Goal: Task Accomplishment & Management: Use online tool/utility

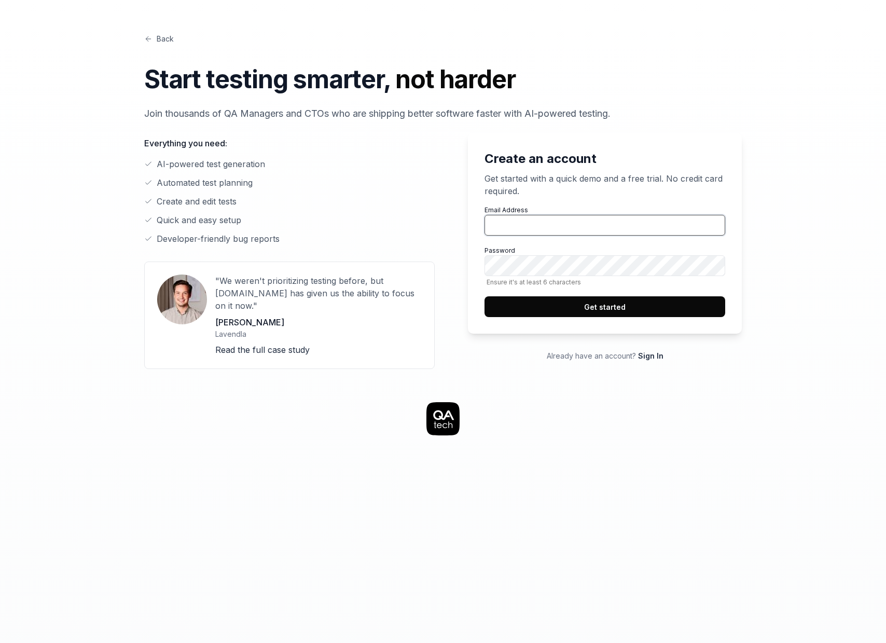
click at [521, 225] on input "Email Address" at bounding box center [605, 225] width 241 height 21
type input "[EMAIL_ADDRESS][DOMAIN_NAME]"
click at [590, 308] on button "Get started" at bounding box center [605, 306] width 241 height 21
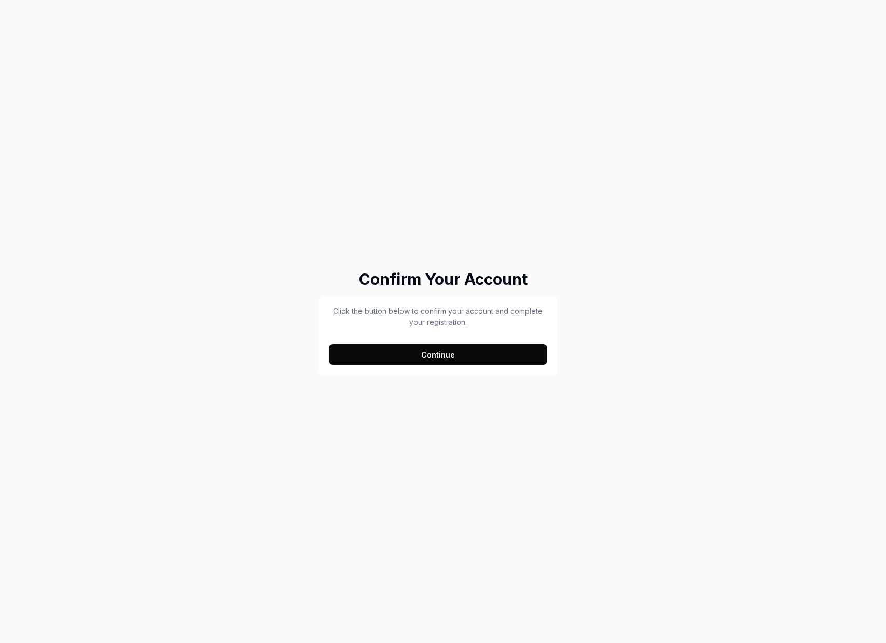
click at [414, 350] on button "Continue" at bounding box center [438, 354] width 218 height 21
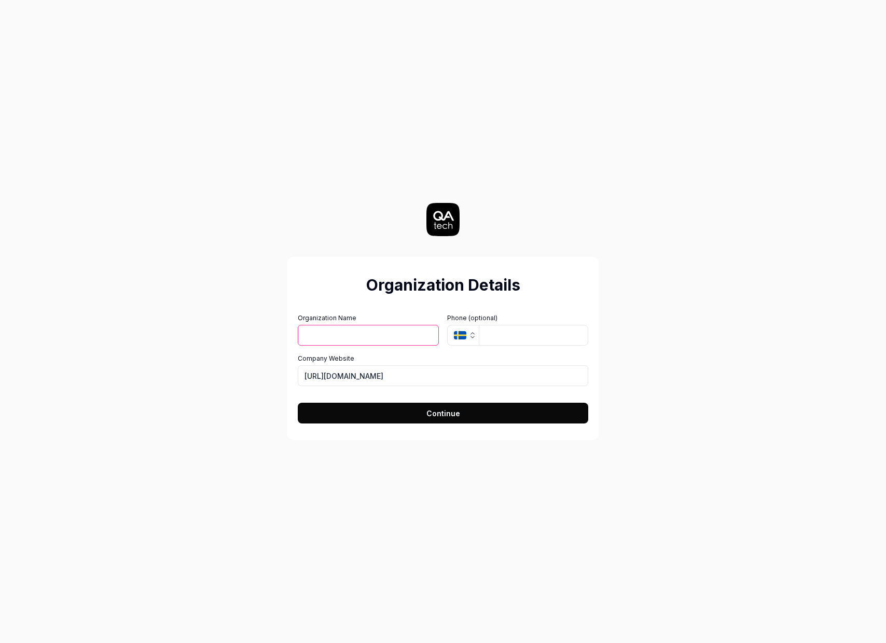
click at [356, 337] on input "Organization Name" at bounding box center [368, 335] width 141 height 21
type input "Reservamos"
click at [472, 339] on button "SE" at bounding box center [463, 335] width 32 height 21
click at [455, 313] on form "Organization Name Reservamos Organization Logo (Square minimum 256x256px) Click…" at bounding box center [443, 365] width 291 height 116
click at [423, 373] on input "https://reservamos.com" at bounding box center [443, 375] width 291 height 21
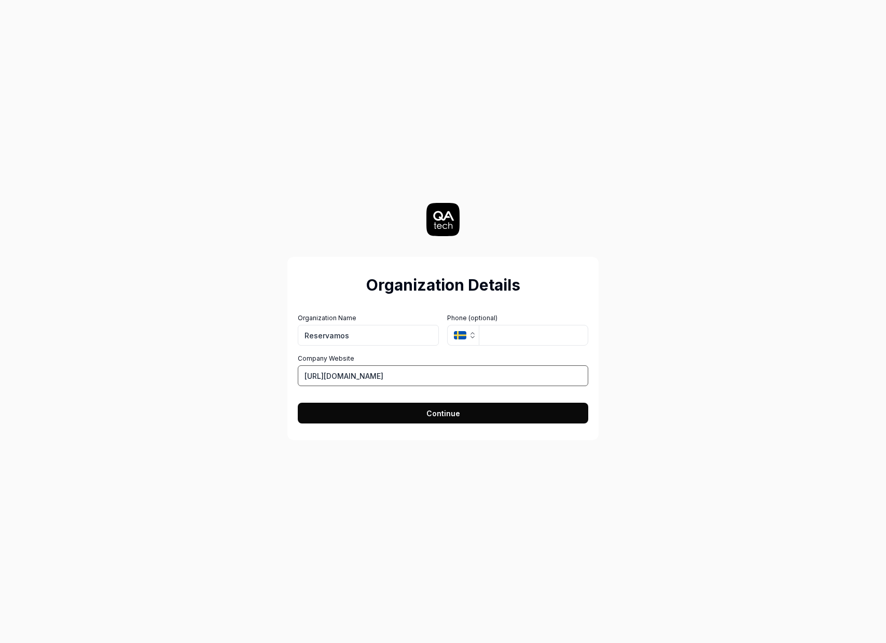
drag, startPoint x: 330, startPoint y: 375, endPoint x: 483, endPoint y: 389, distance: 153.2
click at [483, 389] on form "Organization Name Reservamos Organization Logo (Square minimum 256x256px) Click…" at bounding box center [443, 365] width 291 height 116
click at [397, 370] on input "https://reservamos.com" at bounding box center [443, 375] width 291 height 21
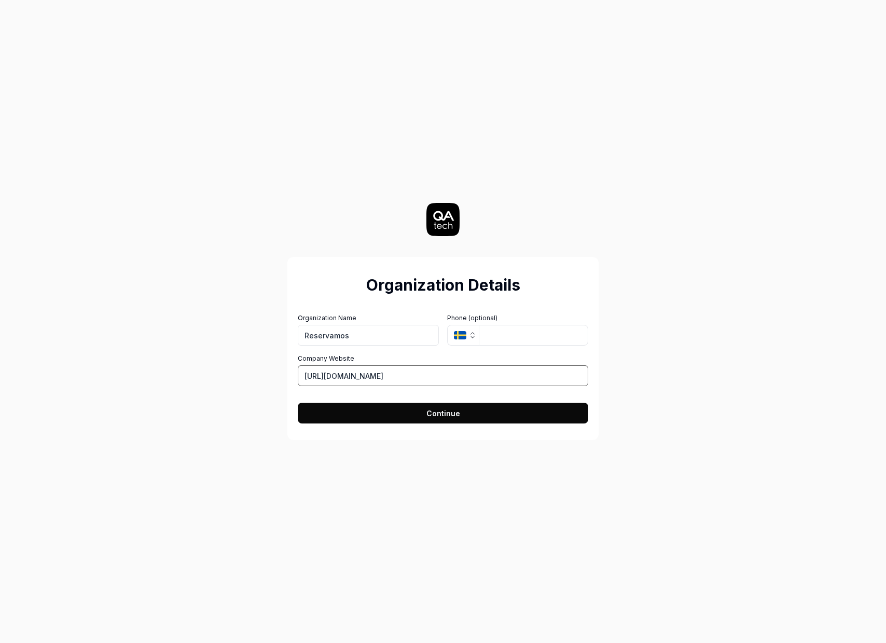
paste input "hub.com/"
type input "https://reserhub.com/"
click at [306, 457] on div "Organization Details Organization Name Reservamos Organization Logo (Square min…" at bounding box center [443, 321] width 465 height 643
drag, startPoint x: 414, startPoint y: 412, endPoint x: 369, endPoint y: 438, distance: 51.6
click at [414, 412] on button "Continue" at bounding box center [443, 413] width 291 height 21
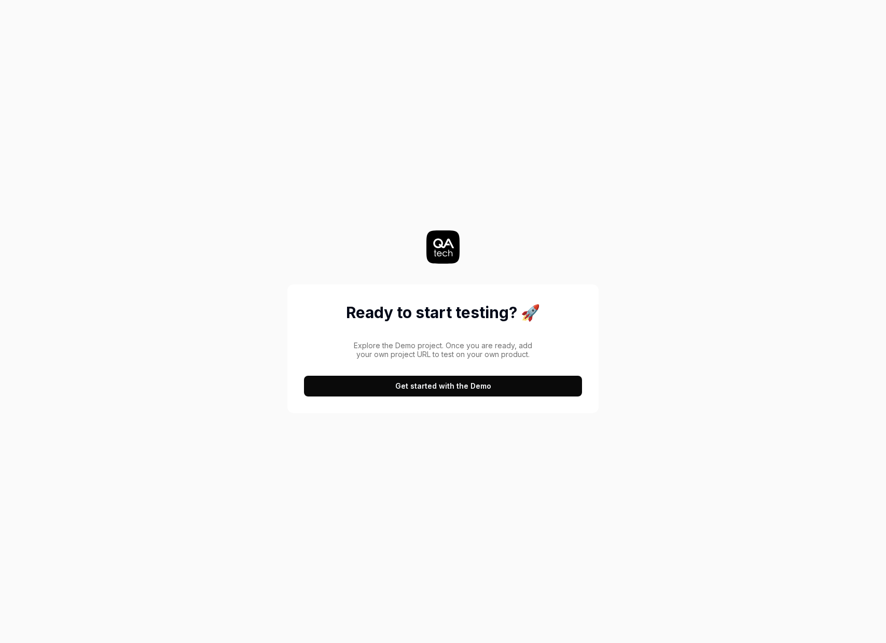
click at [440, 383] on button "Get started with the Demo" at bounding box center [443, 386] width 278 height 21
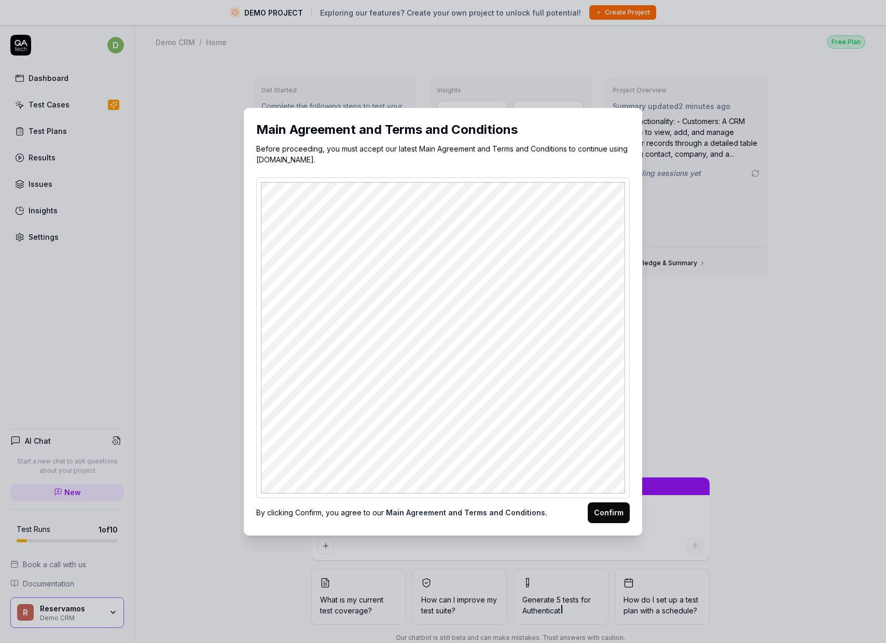
click at [482, 509] on link "Main Agreement and Terms and Conditions." at bounding box center [466, 512] width 161 height 9
click at [629, 521] on div "By clicking Confirm, you agree to our Main Agreement and Terms and Conditions. …" at bounding box center [443, 510] width 374 height 25
click at [617, 514] on button "Confirm" at bounding box center [609, 512] width 42 height 21
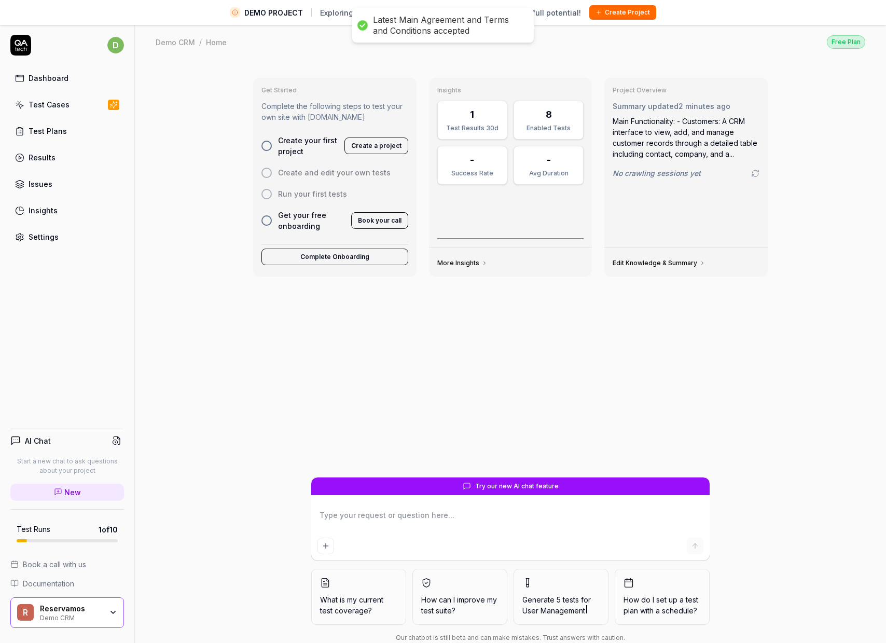
click at [284, 338] on div "Get Started Complete the following steps to test your own site with QA.tech Cre…" at bounding box center [510, 274] width 531 height 408
click at [54, 108] on div "Test Cases" at bounding box center [49, 104] width 41 height 11
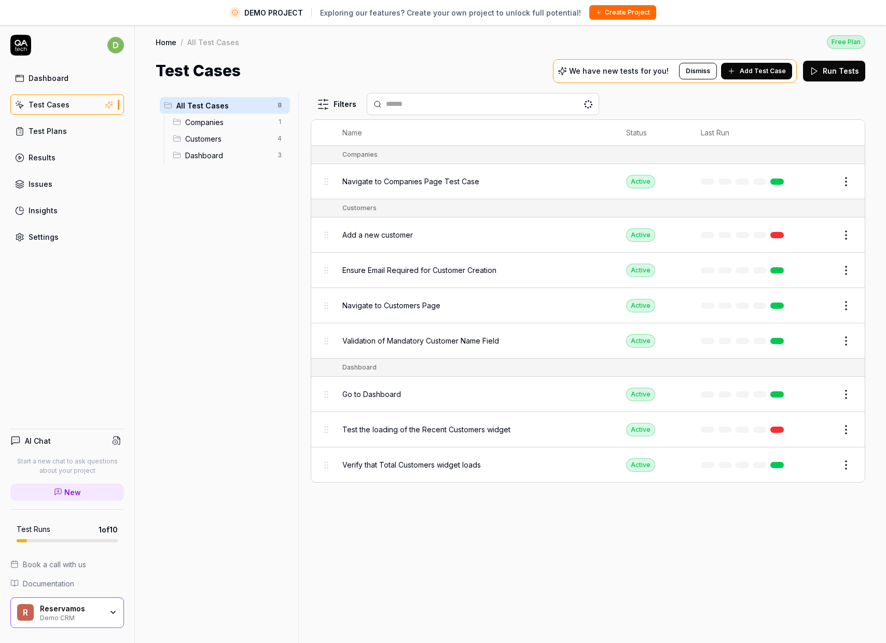
click at [205, 249] on div "All Test Cases 8 Companies 1 Customers 4 Dashboard 3" at bounding box center [225, 374] width 139 height 562
click at [57, 79] on div "Dashboard" at bounding box center [49, 78] width 40 height 11
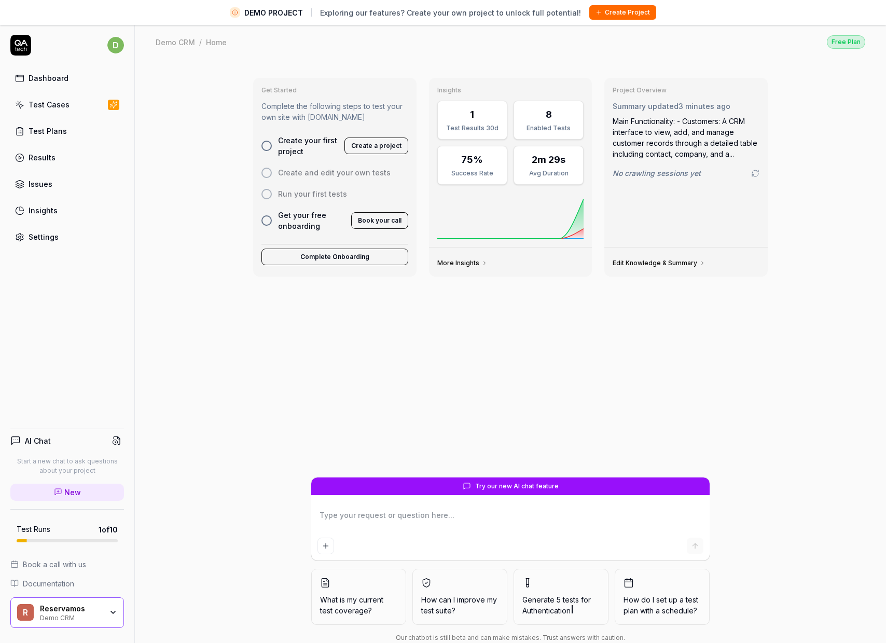
click at [266, 144] on div at bounding box center [266, 146] width 10 height 10
click at [369, 147] on button "Create a project" at bounding box center [376, 145] width 64 height 17
type textarea "*"
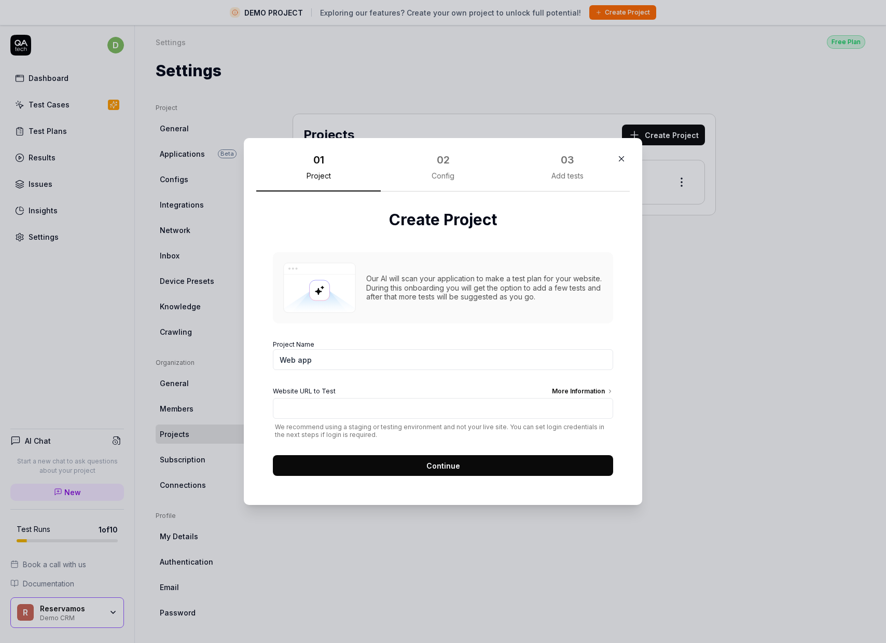
click at [335, 363] on input "Web app" at bounding box center [443, 359] width 340 height 21
type input "ecommerce etn"
click at [380, 426] on span "We recommend using a staging or testing environment and not your live site. You…" at bounding box center [443, 431] width 340 height 16
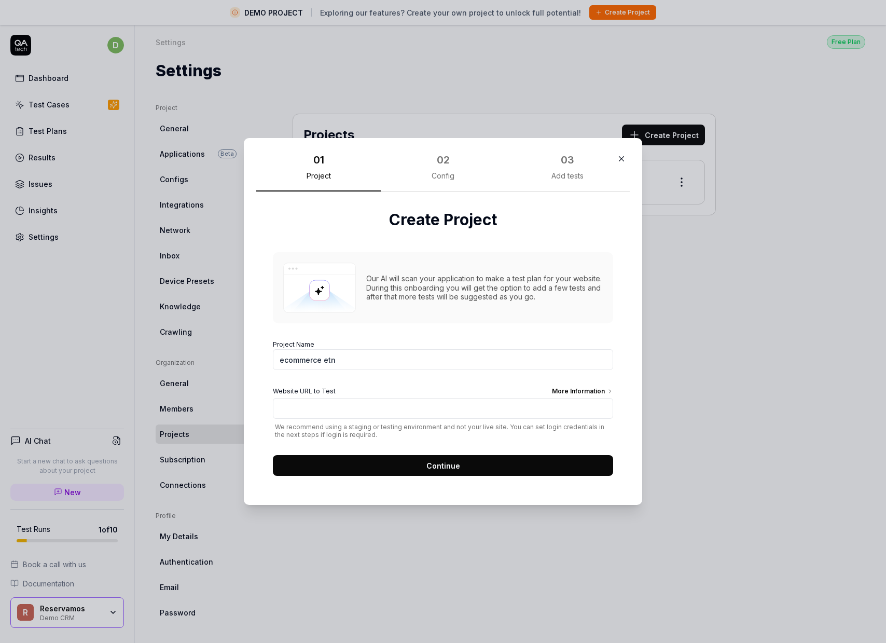
click at [369, 420] on div "Website URL to Test More Information We recommend using a staging or testing en…" at bounding box center [443, 413] width 340 height 52
click at [363, 415] on input "Website URL to Test More Information" at bounding box center [443, 408] width 340 height 21
type input "https://etn-sbx.resertravel.com/"
click at [471, 465] on button "Continue" at bounding box center [443, 465] width 340 height 21
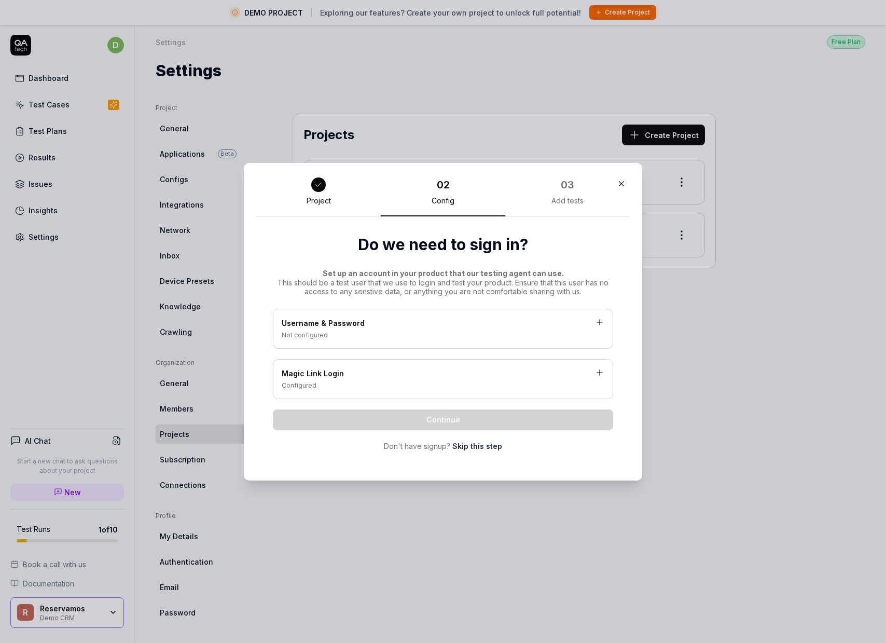
click at [487, 448] on link "Skip this step" at bounding box center [477, 445] width 50 height 11
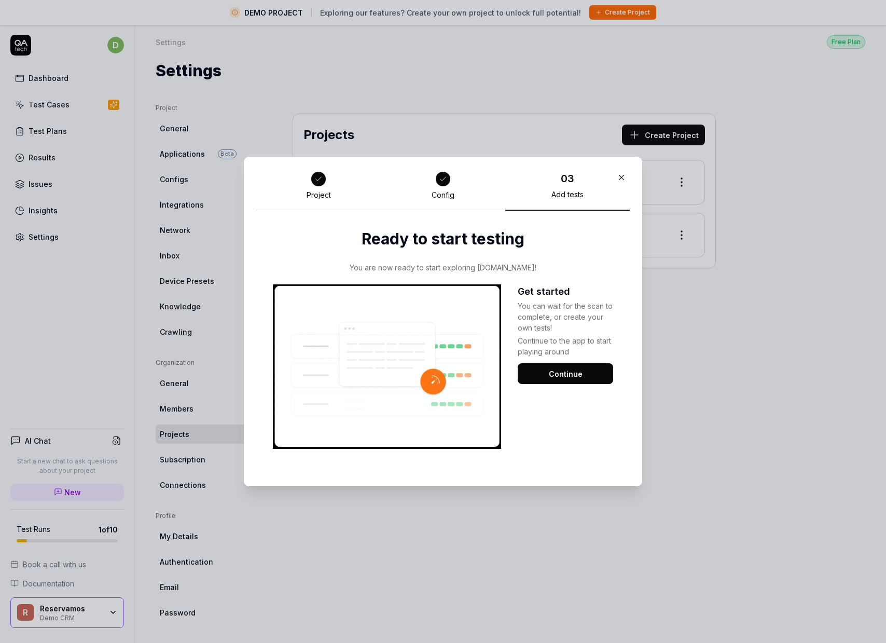
drag, startPoint x: 554, startPoint y: 372, endPoint x: 550, endPoint y: 379, distance: 7.7
click at [554, 372] on button "Continue" at bounding box center [565, 373] width 95 height 21
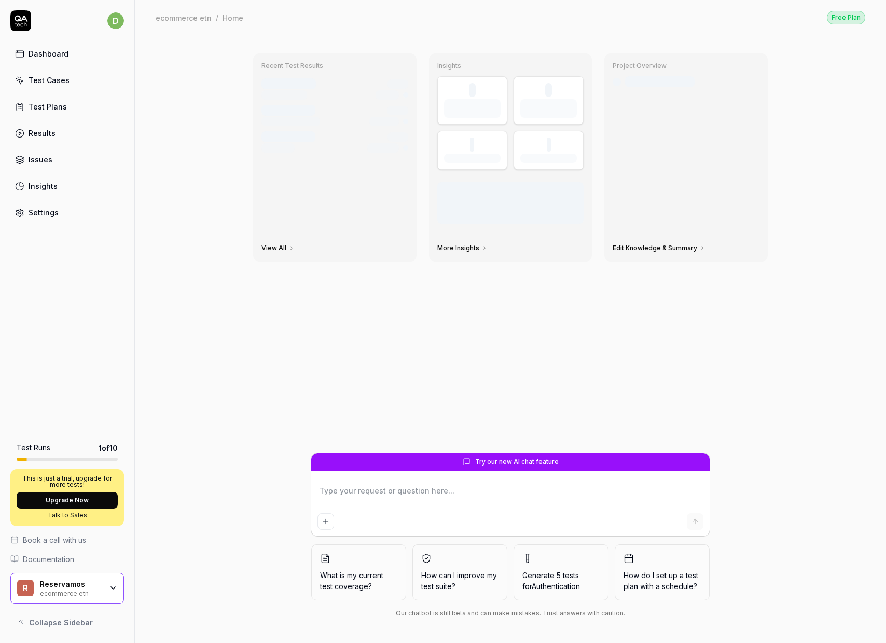
click at [362, 234] on div "View All" at bounding box center [334, 246] width 163 height 29
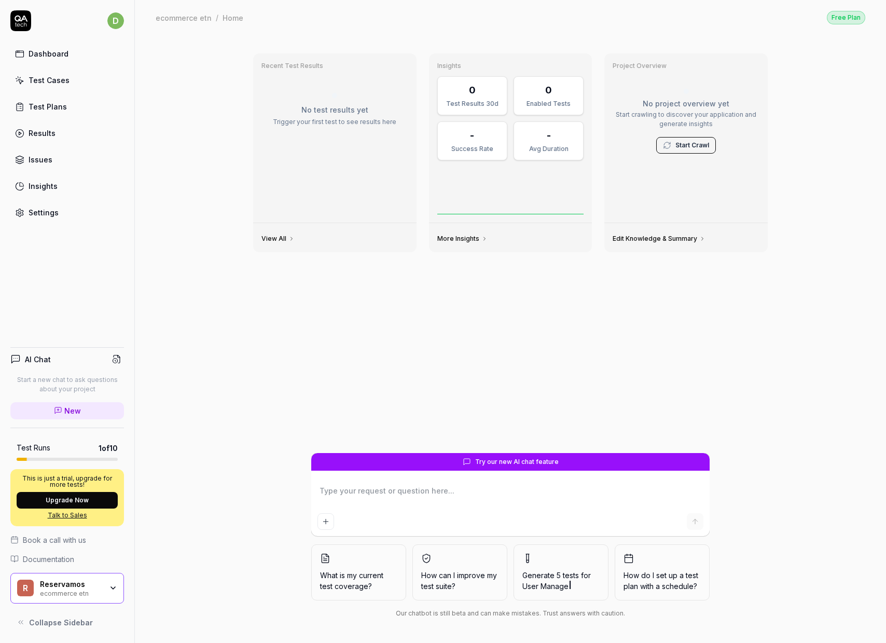
click at [104, 584] on div "Reservamos ecommerce etn" at bounding box center [74, 589] width 69 height 18
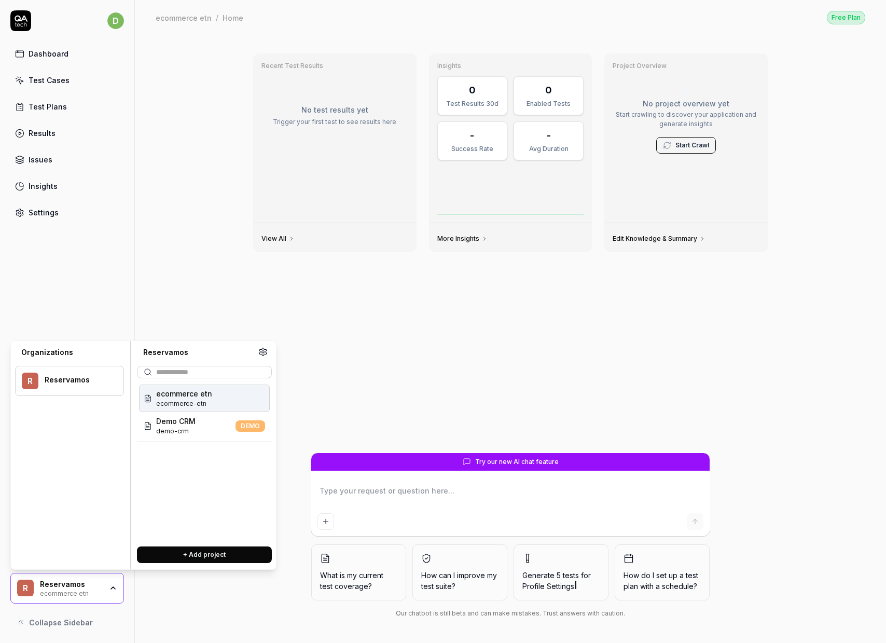
click at [195, 395] on span "ecommerce etn" at bounding box center [184, 393] width 56 height 11
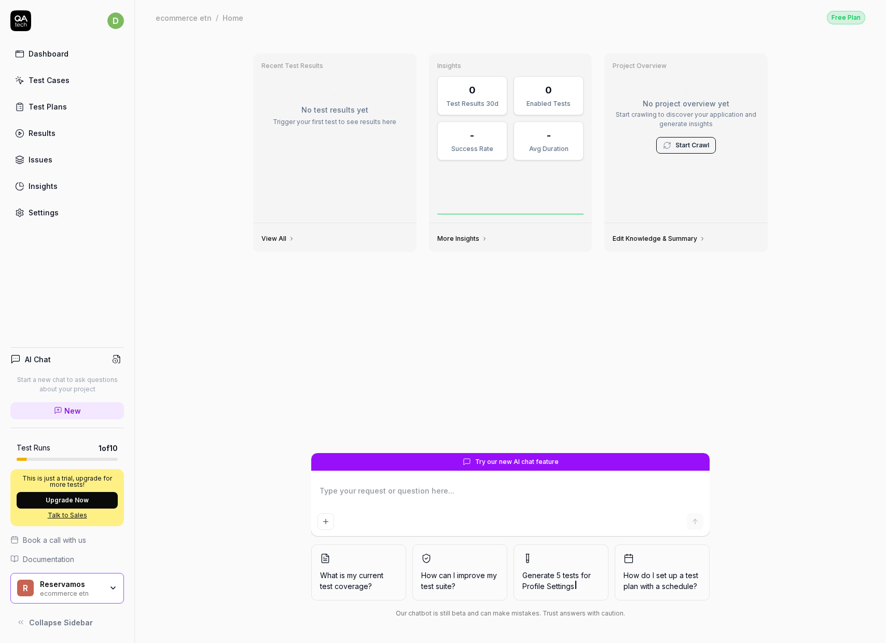
click at [425, 355] on div "Recent Test Results No test results yet Trigger your first test to see results …" at bounding box center [510, 249] width 531 height 408
drag, startPoint x: 312, startPoint y: 352, endPoint x: 307, endPoint y: 351, distance: 5.3
click at [312, 352] on div "Recent Test Results No test results yet Trigger your first test to see results …" at bounding box center [510, 249] width 531 height 408
drag, startPoint x: 430, startPoint y: 483, endPoint x: 443, endPoint y: 496, distance: 18.7
click at [430, 483] on textarea at bounding box center [511, 496] width 386 height 26
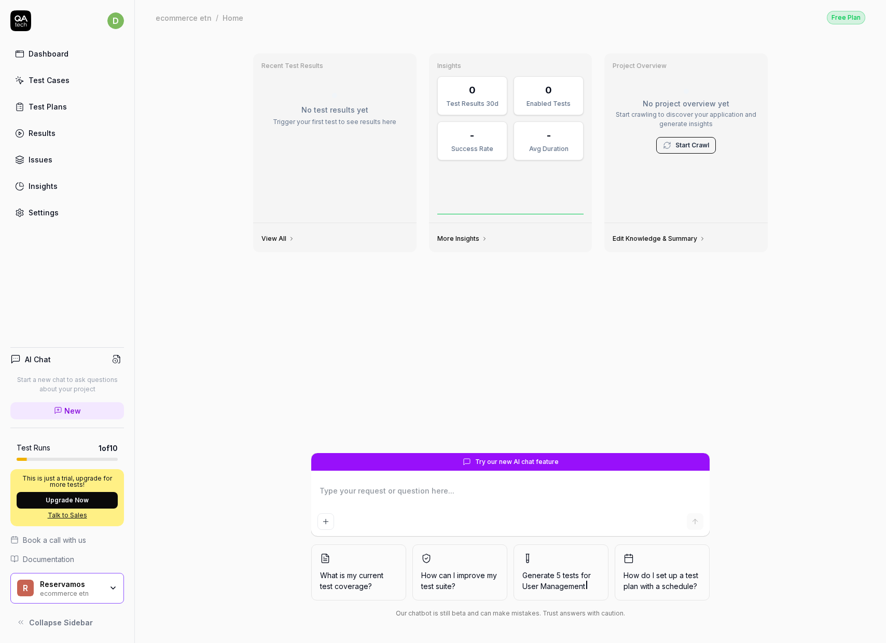
click at [286, 360] on div "Recent Test Results No test results yet Trigger your first test to see results …" at bounding box center [510, 249] width 531 height 408
type textarea "*"
click at [47, 82] on div "Test Cases" at bounding box center [49, 80] width 41 height 11
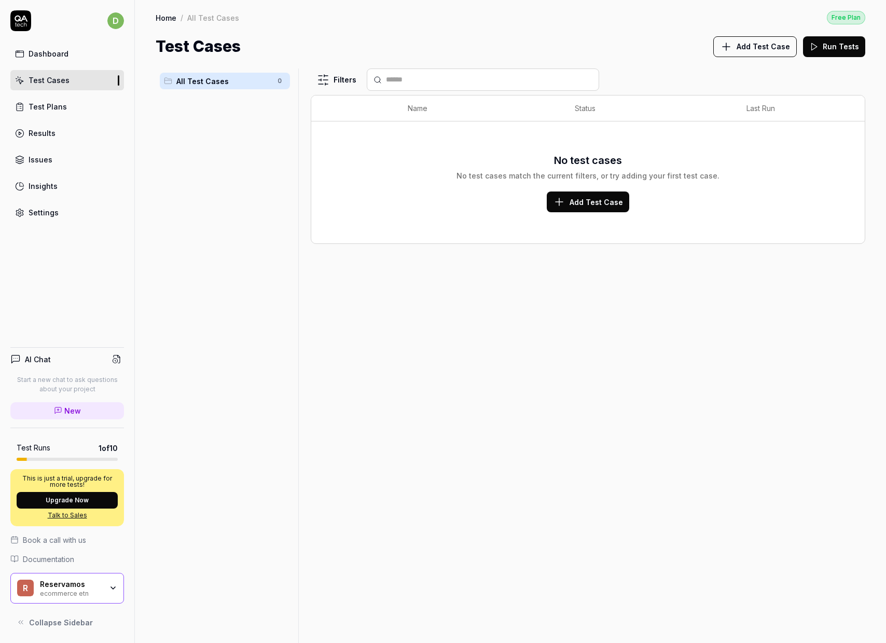
drag, startPoint x: 190, startPoint y: 158, endPoint x: 381, endPoint y: 130, distance: 192.5
click at [190, 158] on div "All Test Cases 0" at bounding box center [225, 349] width 139 height 562
click at [753, 47] on span "Add Test Case" at bounding box center [763, 46] width 53 height 11
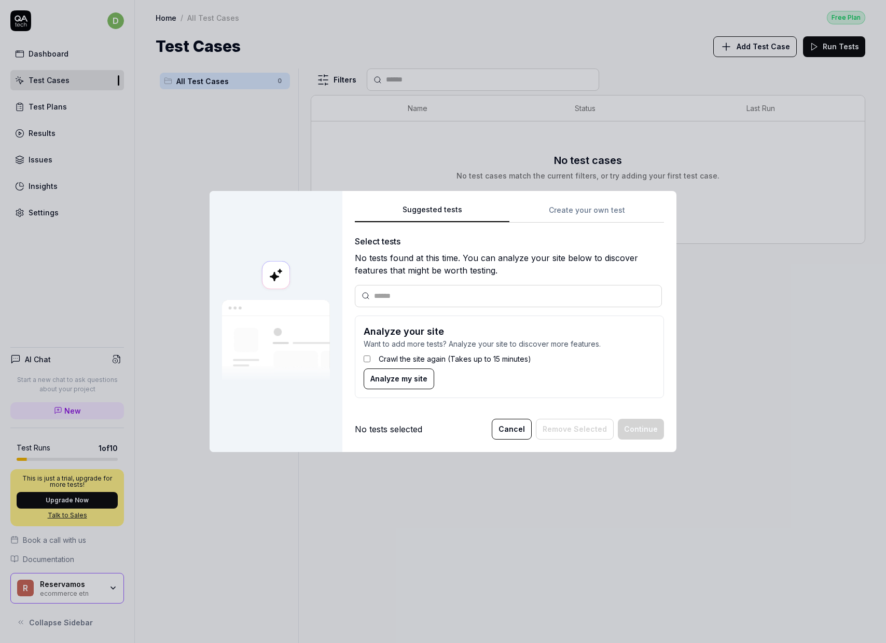
click at [397, 300] on input "text" at bounding box center [514, 296] width 281 height 11
click at [423, 297] on input "text" at bounding box center [514, 296] width 281 height 11
type input "**********"
click at [409, 379] on span "Analyze my site" at bounding box center [398, 378] width 57 height 11
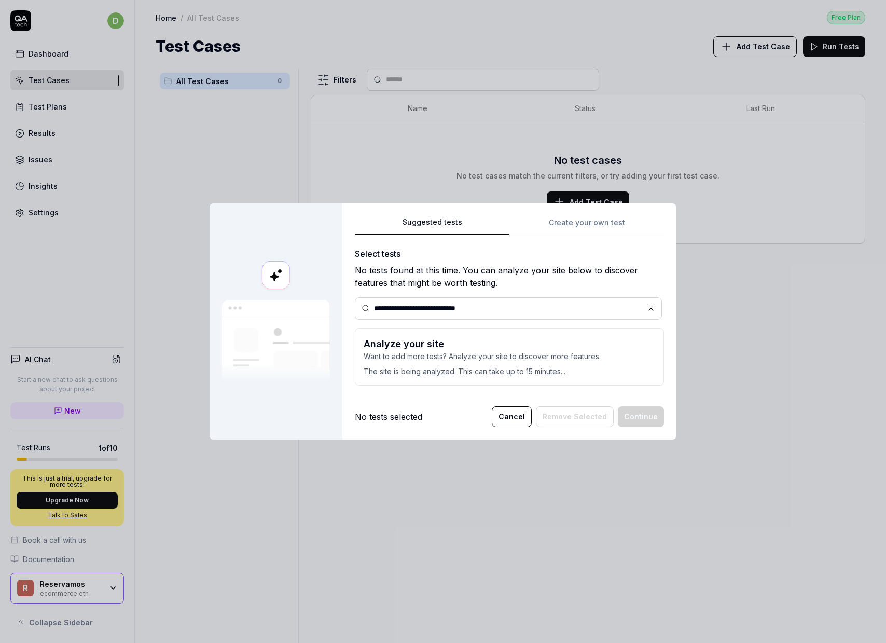
click at [595, 218] on div "**********" at bounding box center [509, 305] width 309 height 178
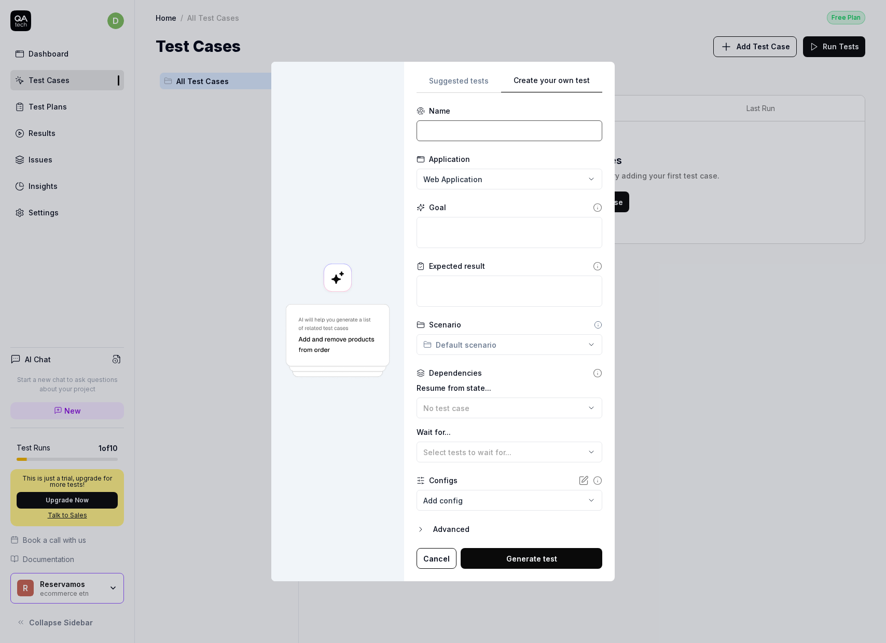
click at [445, 136] on input at bounding box center [510, 130] width 186 height 21
click at [452, 129] on input at bounding box center [510, 130] width 186 height 21
paste input "Flujo de compra de un boleto sencillo para 1 pasajero adulto"
type input "Flujo de compra de un boleto sencillo para 1 pasajero adulto"
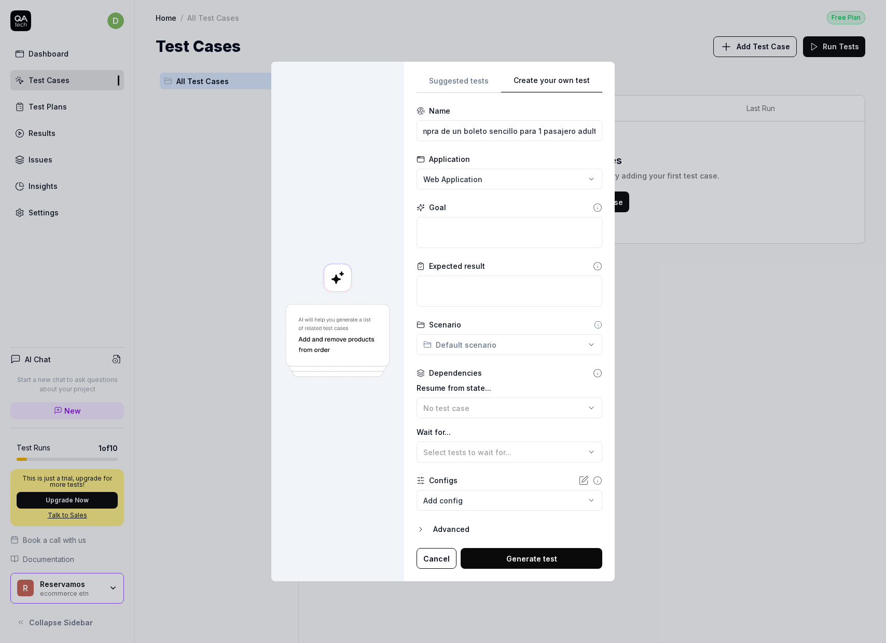
click at [453, 180] on div "**********" at bounding box center [443, 321] width 886 height 643
click at [385, 199] on div "**********" at bounding box center [443, 321] width 886 height 643
drag, startPoint x: 445, startPoint y: 231, endPoint x: 441, endPoint y: 236, distance: 5.9
click at [445, 231] on textarea at bounding box center [510, 232] width 186 height 31
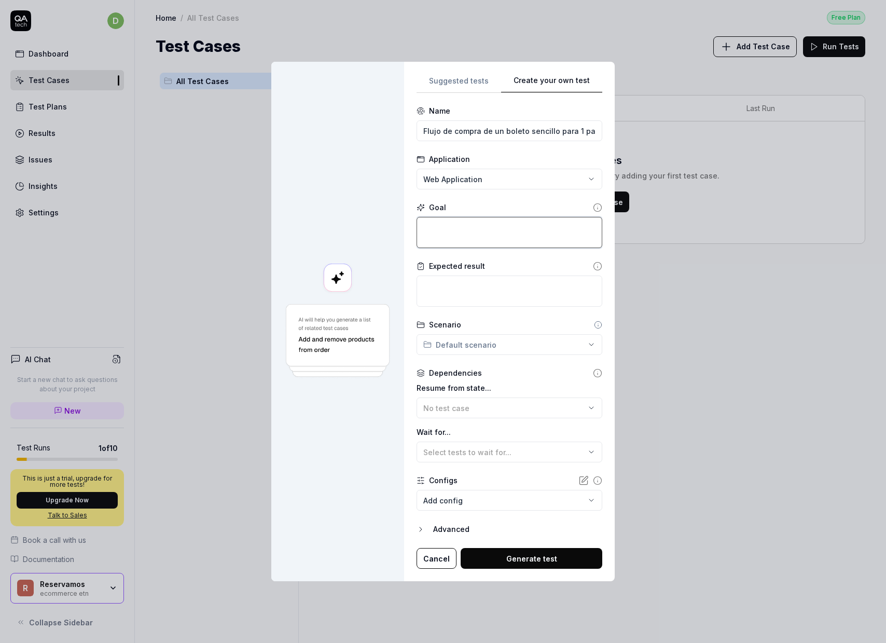
click at [450, 233] on textarea at bounding box center [510, 232] width 186 height 31
paste textarea "Flujo de compra de un boleto sencillo para 1 pasajero adulto"
type textarea "*"
type textarea "Flujo de compra de un boleto sencillo para 1 pasajero adulto"
type textarea "*"
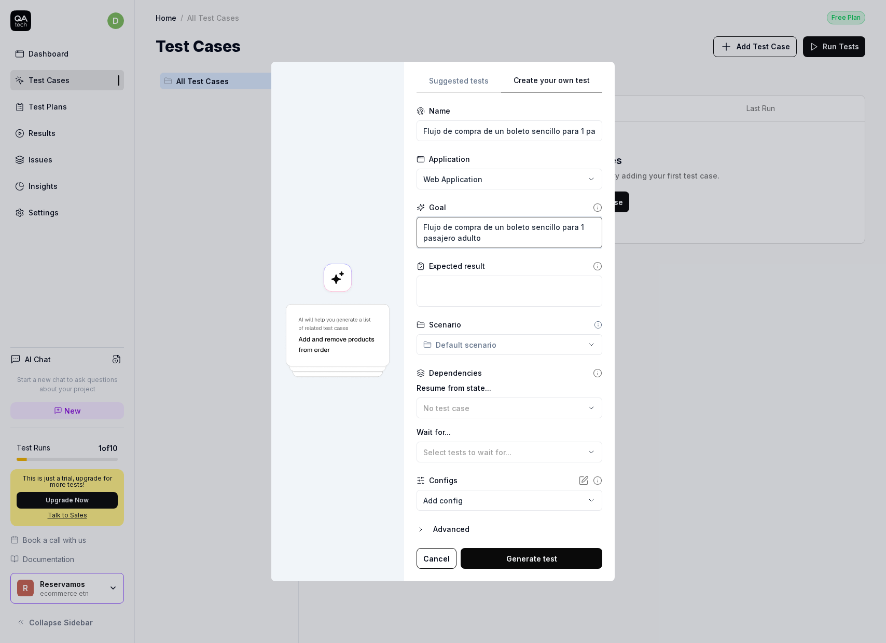
type textarea "Flujo de compra de un boleto sencillo para 1 pasajero adulto"
click at [458, 286] on textarea at bounding box center [510, 290] width 186 height 31
click at [476, 294] on textarea at bounding box center [510, 290] width 186 height 31
paste textarea "validar en el PDF de descarga la: informacion de origen, destino, fecha, cantid…"
type textarea "*"
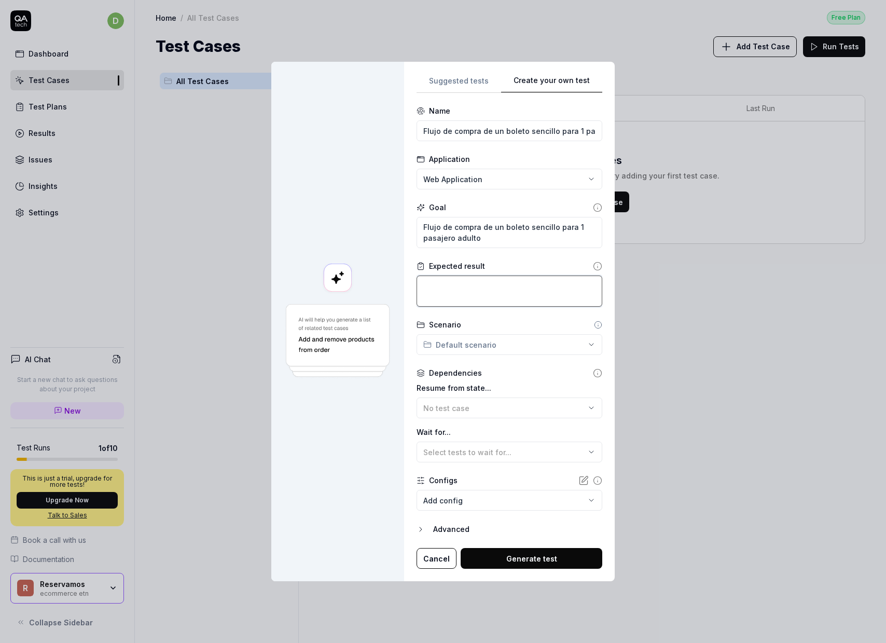
type textarea "validar en el PDF de descarga la: informacion de origen, destino, fecha, cantid…"
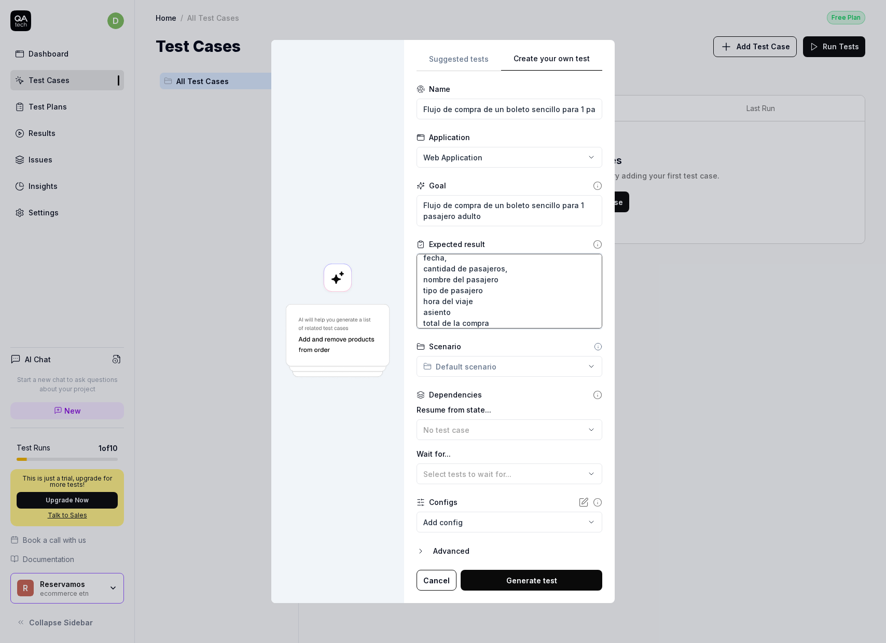
type textarea "*"
type textarea "validar en el PDF de descarga la: informacion de origen, destino, fecha, cantid…"
click at [486, 361] on div "**********" at bounding box center [443, 321] width 886 height 643
click at [505, 347] on div "**********" at bounding box center [443, 321] width 886 height 643
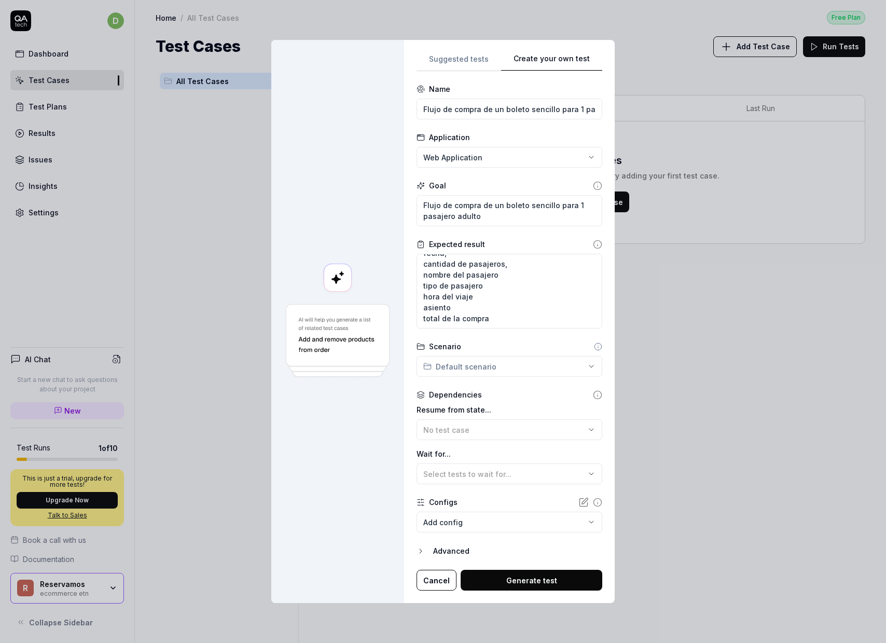
click at [594, 347] on icon at bounding box center [598, 346] width 8 height 8
click at [595, 347] on icon at bounding box center [598, 346] width 8 height 8
click at [461, 428] on span "No test case" at bounding box center [446, 429] width 46 height 9
click at [506, 402] on div "Dependencies Resume from state... No test case Wait for... Select tests to wait…" at bounding box center [510, 436] width 186 height 95
click at [479, 470] on span "Select tests to wait for..." at bounding box center [467, 474] width 88 height 9
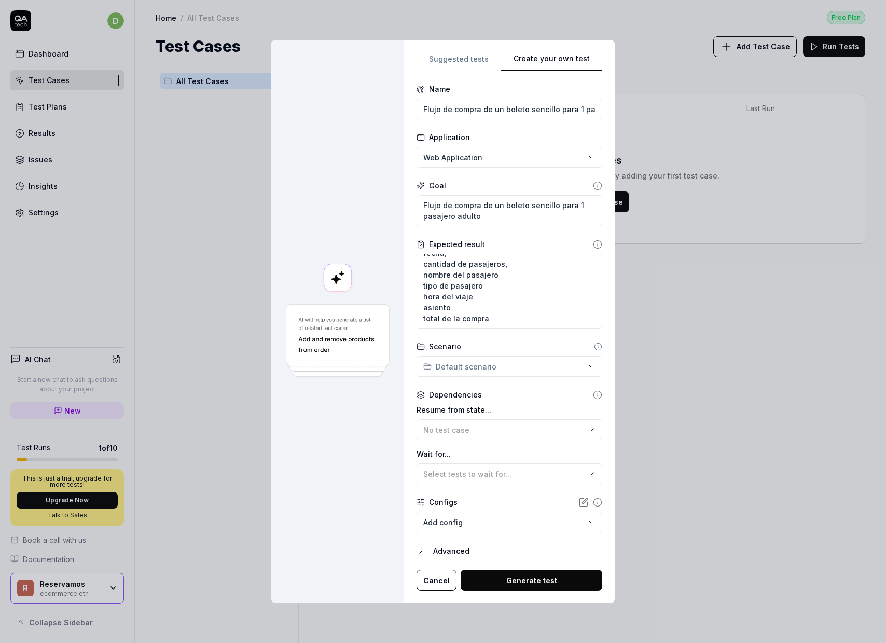
click at [375, 463] on div at bounding box center [337, 321] width 133 height 563
click at [472, 518] on body "d Dashboard Test Cases Test Plans Results Issues Insights Settings AI Chat Star…" at bounding box center [443, 321] width 886 height 643
click at [360, 501] on div "**********" at bounding box center [443, 321] width 886 height 643
click at [443, 549] on div "Advanced" at bounding box center [517, 551] width 169 height 12
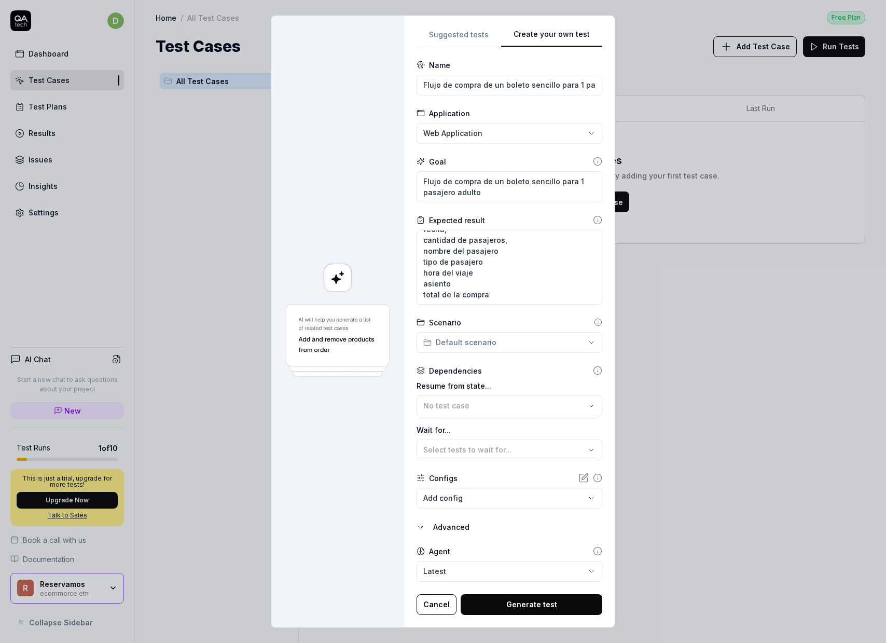
click at [449, 571] on body "d Dashboard Test Cases Test Plans Results Issues Insights Settings AI Chat Star…" at bounding box center [443, 321] width 886 height 643
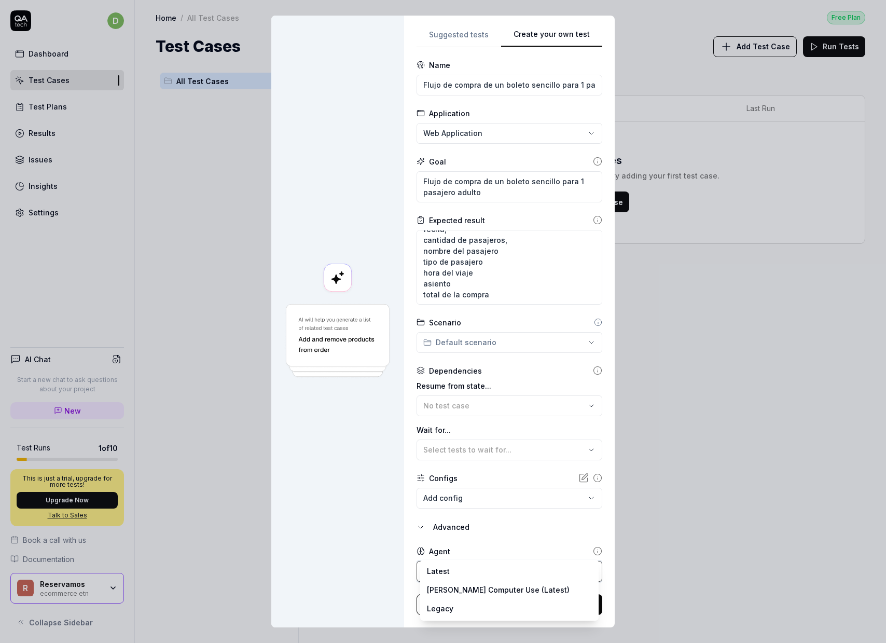
click at [376, 554] on div "**********" at bounding box center [443, 321] width 886 height 643
click at [460, 567] on body "d Dashboard Test Cases Test Plans Results Issues Insights Settings AI Chat Star…" at bounding box center [443, 321] width 886 height 643
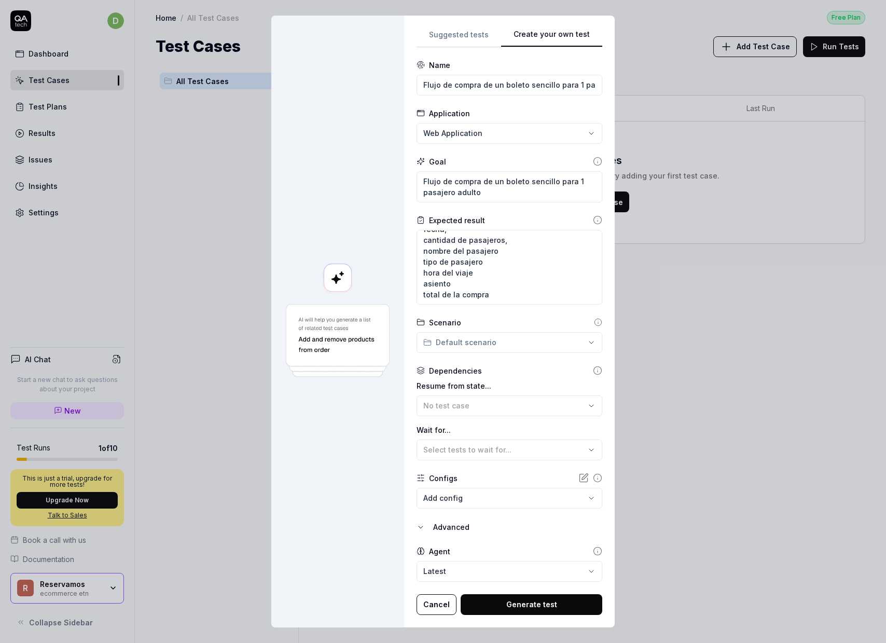
click at [394, 548] on div at bounding box center [337, 322] width 133 height 612
click at [516, 345] on div "**********" at bounding box center [443, 321] width 886 height 643
click at [482, 364] on div "No scenarios available" at bounding box center [467, 365] width 88 height 21
click at [530, 365] on div "**********" at bounding box center [443, 321] width 886 height 643
click at [524, 265] on textarea "validar en el PDF de descarga la: informacion de origen, destino, fecha, cantid…" at bounding box center [510, 267] width 186 height 75
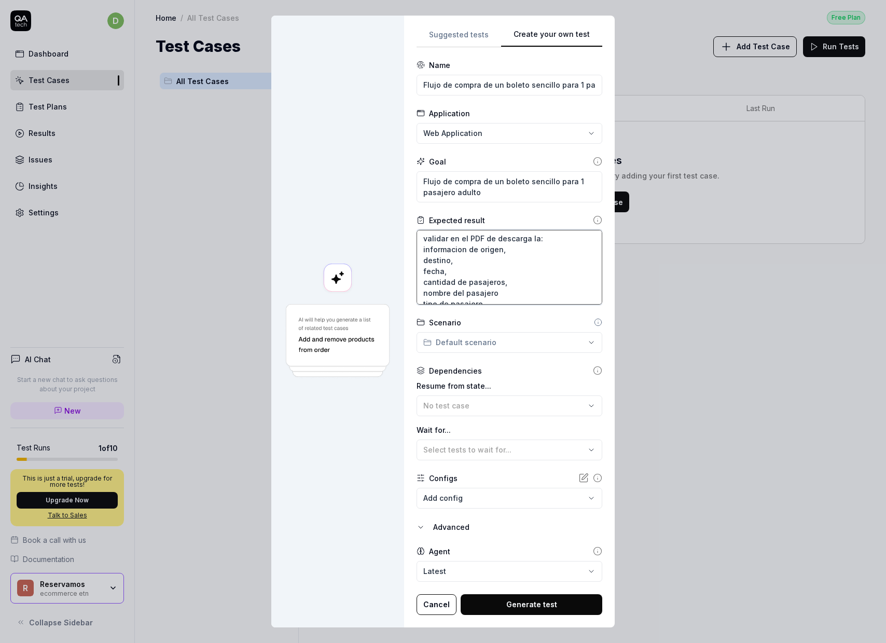
scroll to position [0, 0]
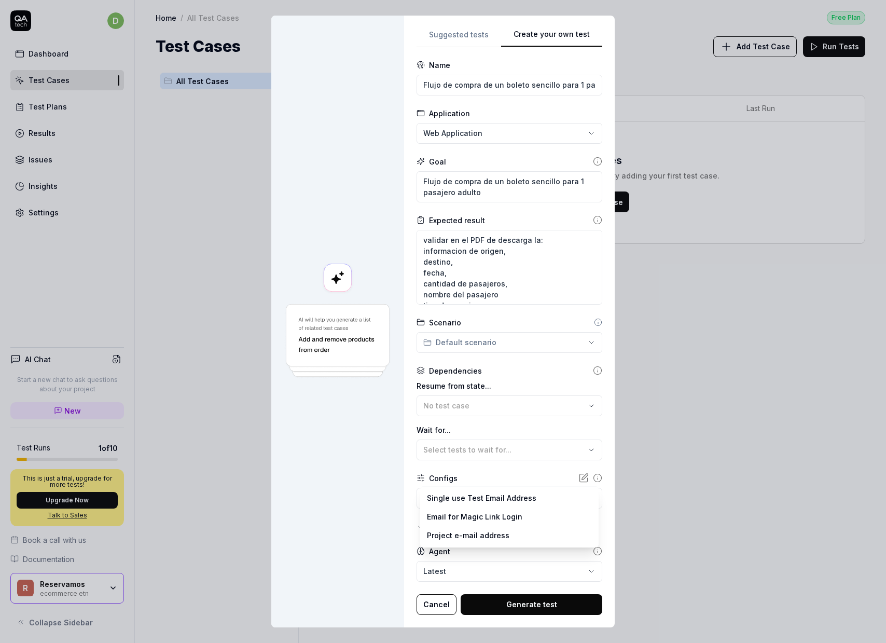
click at [480, 495] on body "d Dashboard Test Cases Test Plans Results Issues Insights Settings AI Chat Star…" at bounding box center [443, 321] width 886 height 643
click at [381, 500] on div "**********" at bounding box center [443, 321] width 886 height 643
click at [578, 476] on icon at bounding box center [583, 478] width 10 height 10
click at [551, 602] on button "Generate test" at bounding box center [532, 604] width 142 height 21
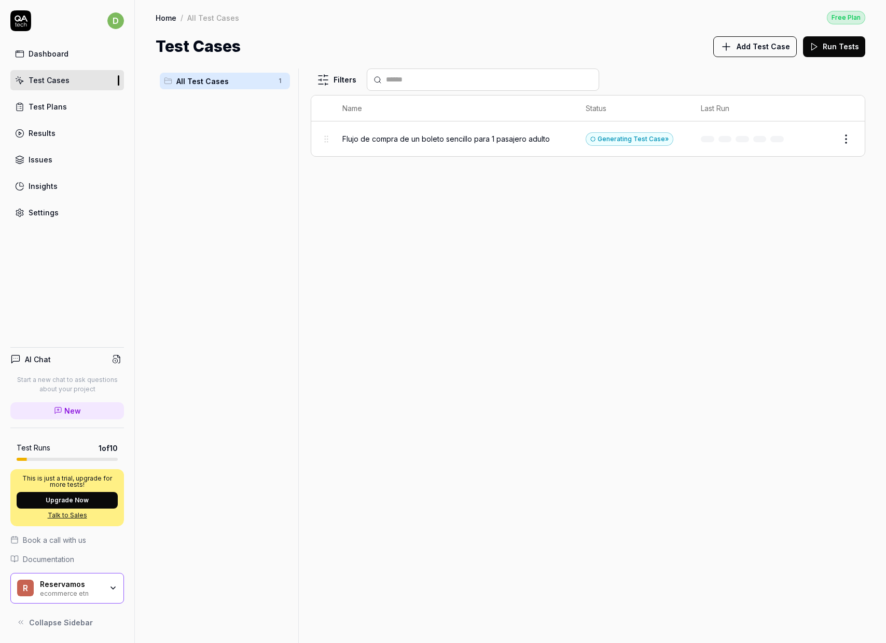
click at [406, 141] on span "Flujo de compra de un boleto sencillo para 1 pasajero adulto" at bounding box center [446, 138] width 208 height 11
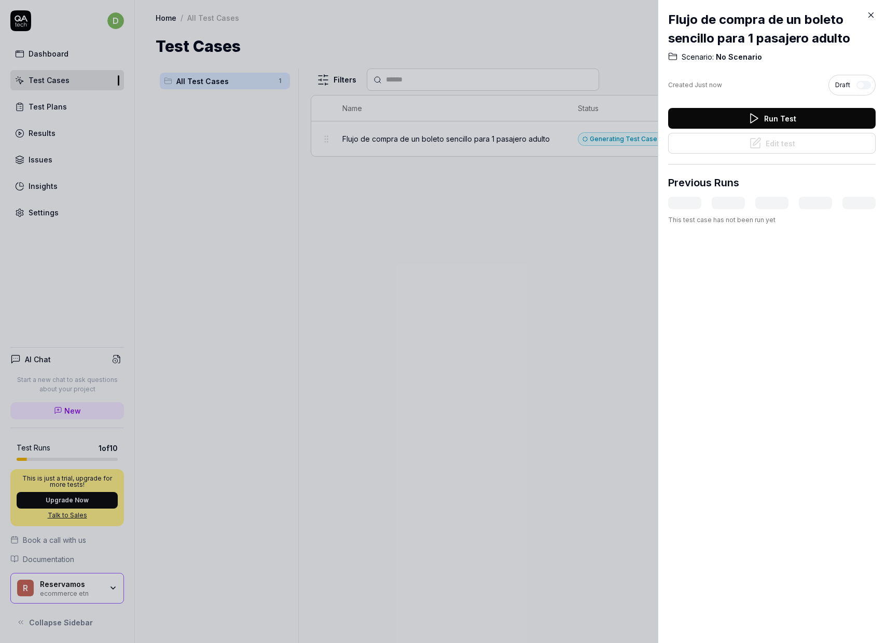
click at [541, 211] on div at bounding box center [443, 321] width 886 height 643
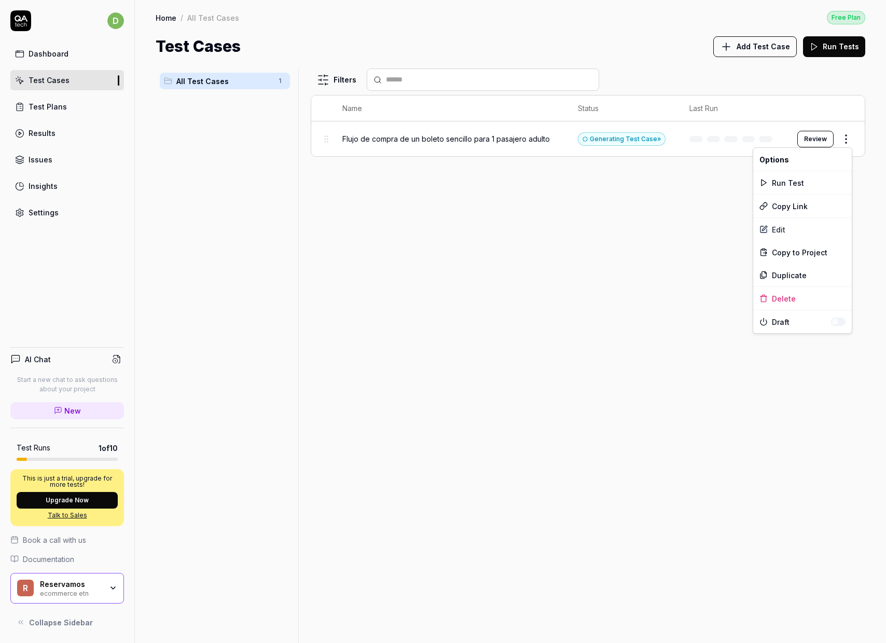
click at [844, 140] on html "d Dashboard Test Cases Test Plans Results Issues Insights Settings AI Chat Star…" at bounding box center [443, 321] width 886 height 643
click at [520, 302] on html "d Dashboard Test Cases Test Plans Results Issues Insights Settings AI Chat Star…" at bounding box center [443, 321] width 886 height 643
click at [602, 137] on div "Generating Test Case »" at bounding box center [622, 138] width 88 height 13
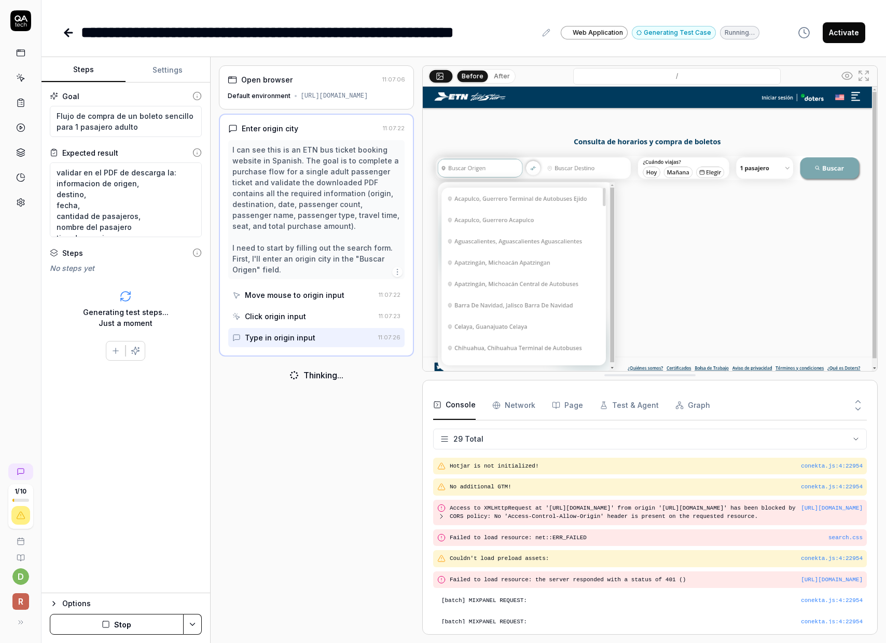
scroll to position [486, 0]
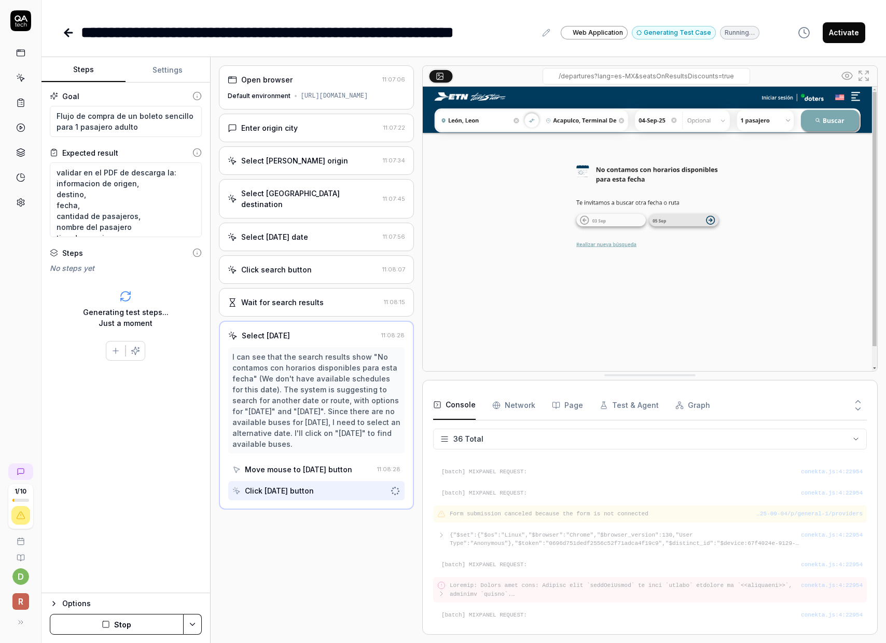
scroll to position [671, 0]
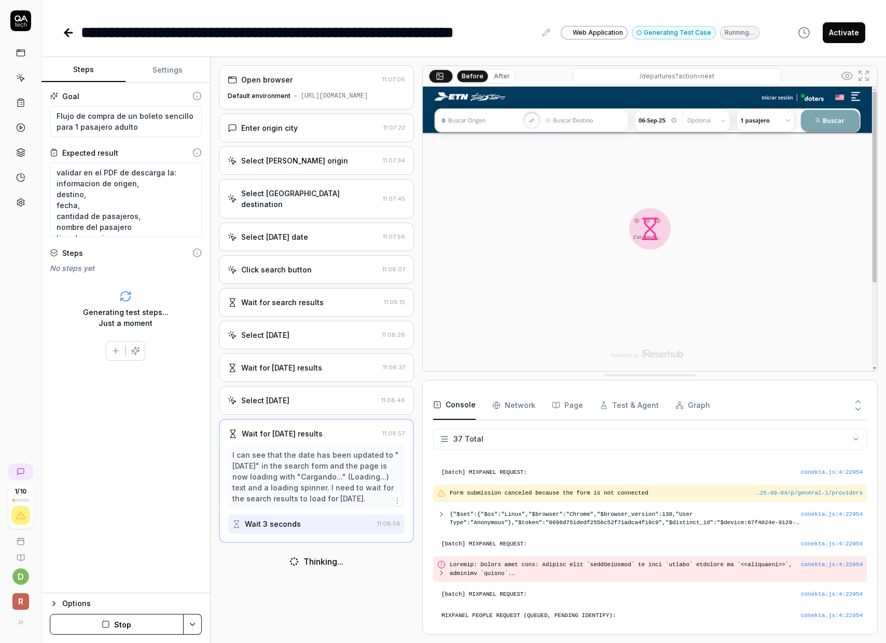
click at [192, 620] on html "**********" at bounding box center [443, 321] width 886 height 643
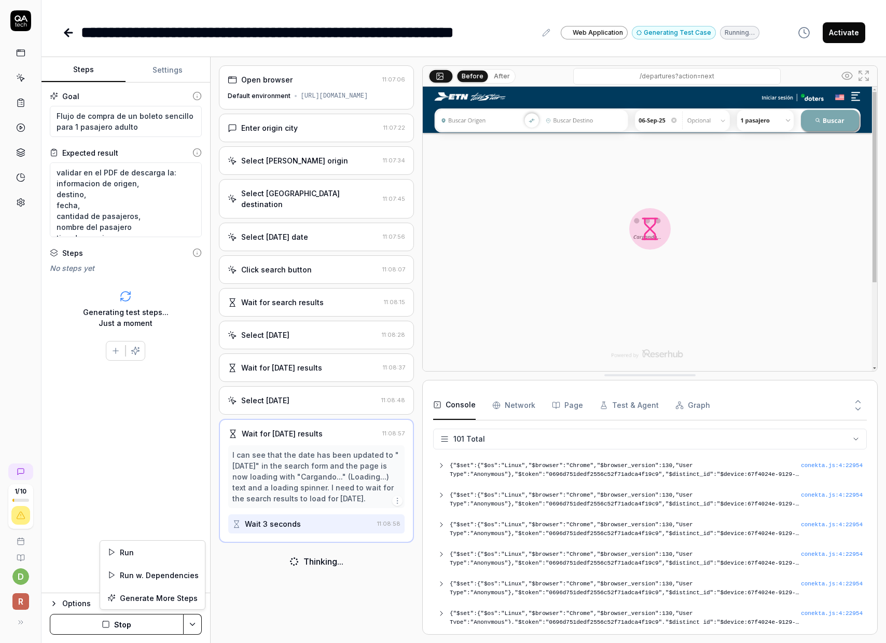
scroll to position [2359, 0]
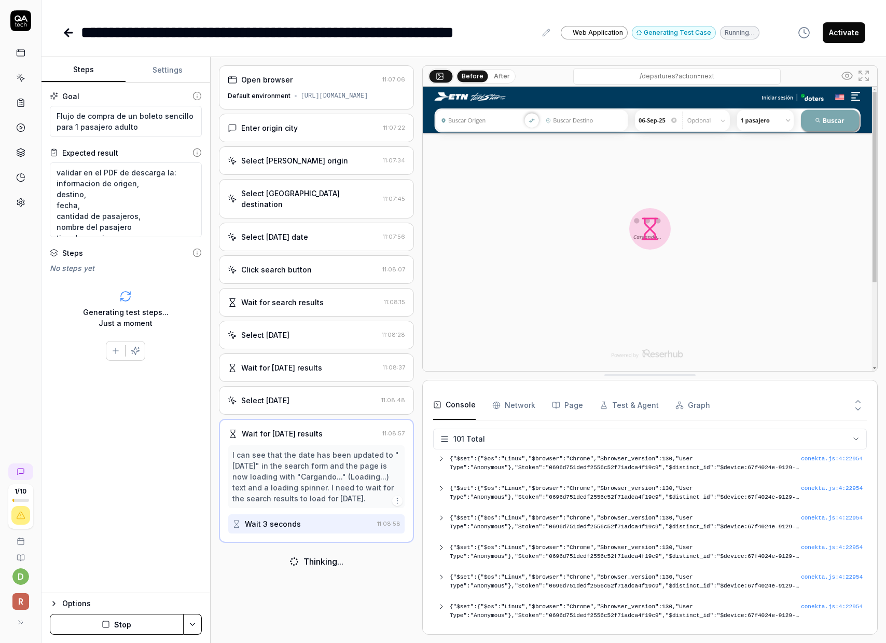
click at [140, 622] on html "**********" at bounding box center [443, 321] width 886 height 643
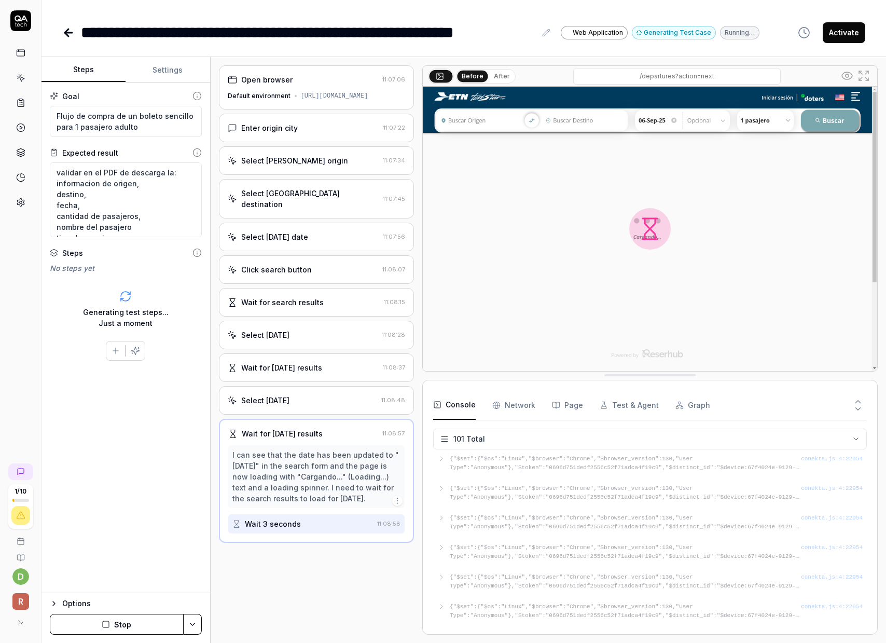
click at [122, 623] on button "Stop" at bounding box center [117, 624] width 134 height 21
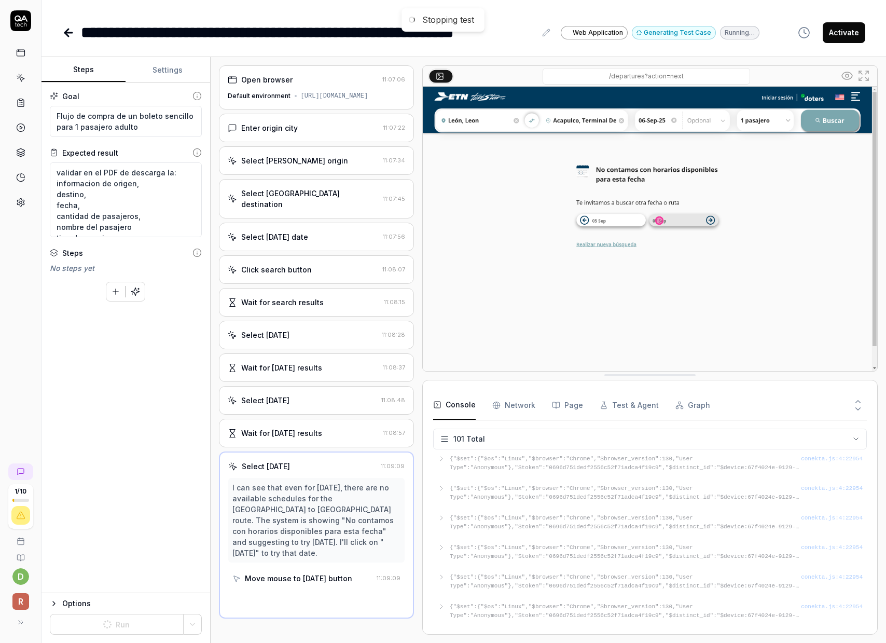
click at [132, 497] on div "Goal Flujo de compra de un boleto sencillo para 1 pasajero adulto Expected resu…" at bounding box center [126, 337] width 169 height 511
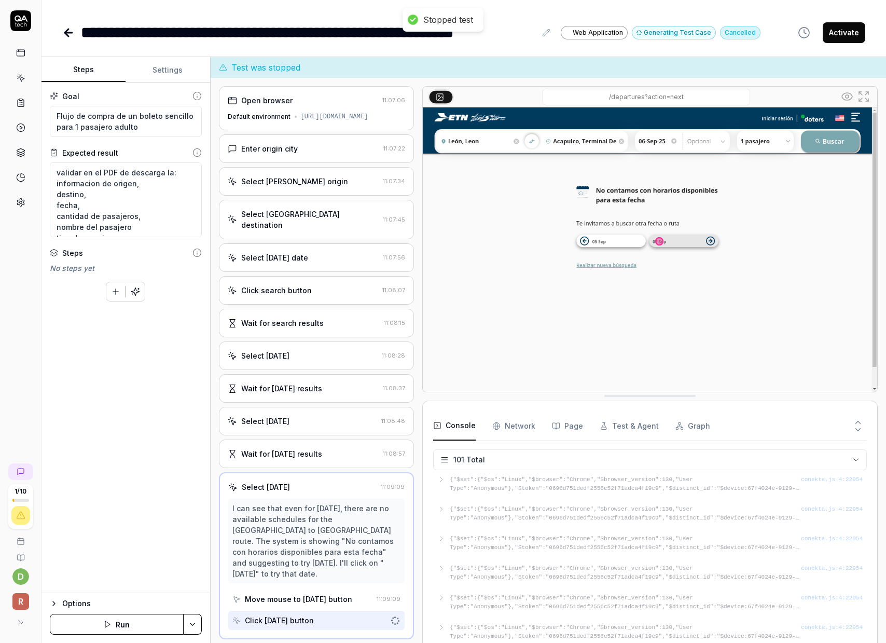
click at [111, 293] on icon "button" at bounding box center [115, 291] width 9 height 9
click at [115, 299] on button "button" at bounding box center [115, 291] width 19 height 19
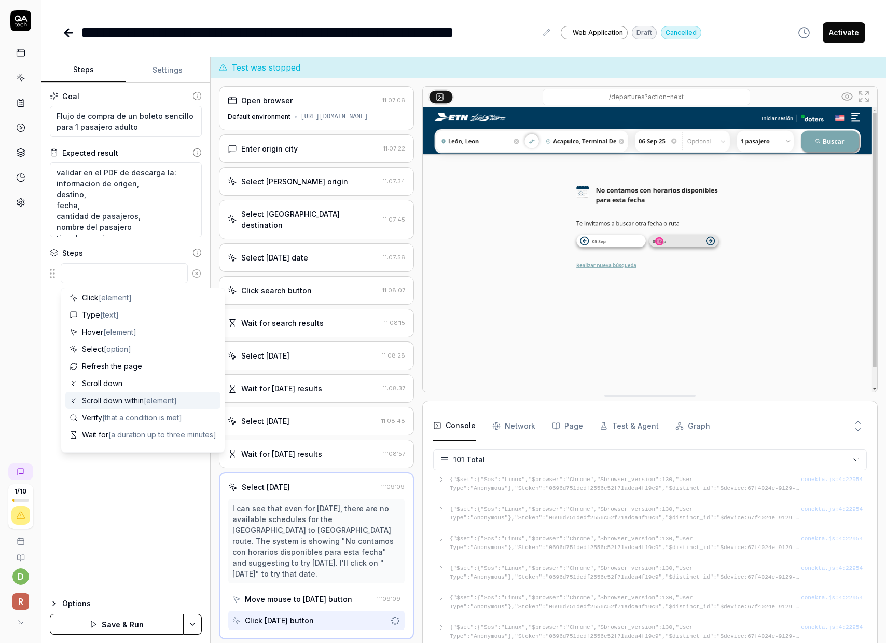
scroll to position [0, 0]
click at [112, 302] on span "[element]" at bounding box center [115, 300] width 33 height 9
type textarea "*"
type textarea "Click"
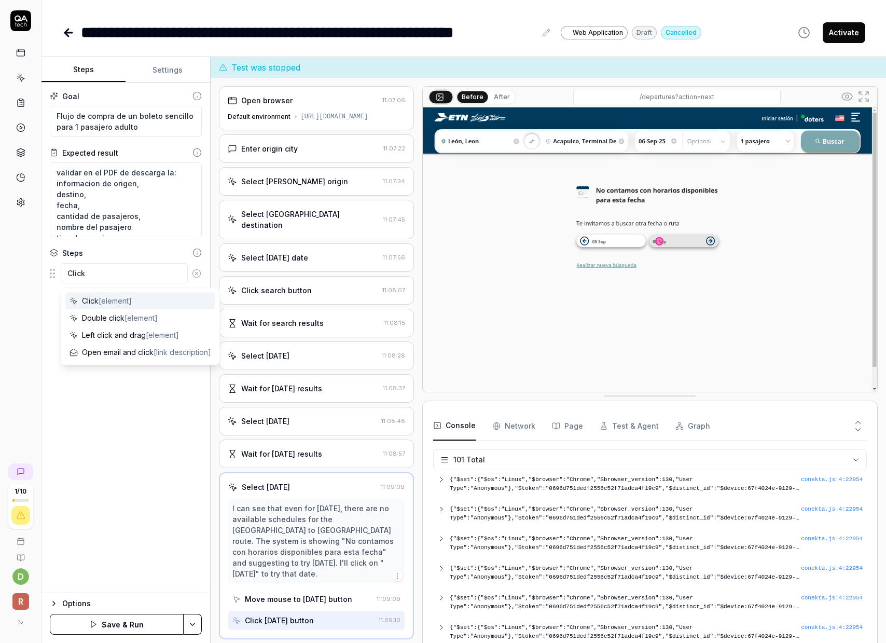
click at [112, 302] on span "[element]" at bounding box center [115, 300] width 33 height 9
click at [458, 149] on img at bounding box center [650, 249] width 454 height 284
type textarea "*"
click at [130, 272] on textarea "Click" at bounding box center [124, 273] width 127 height 20
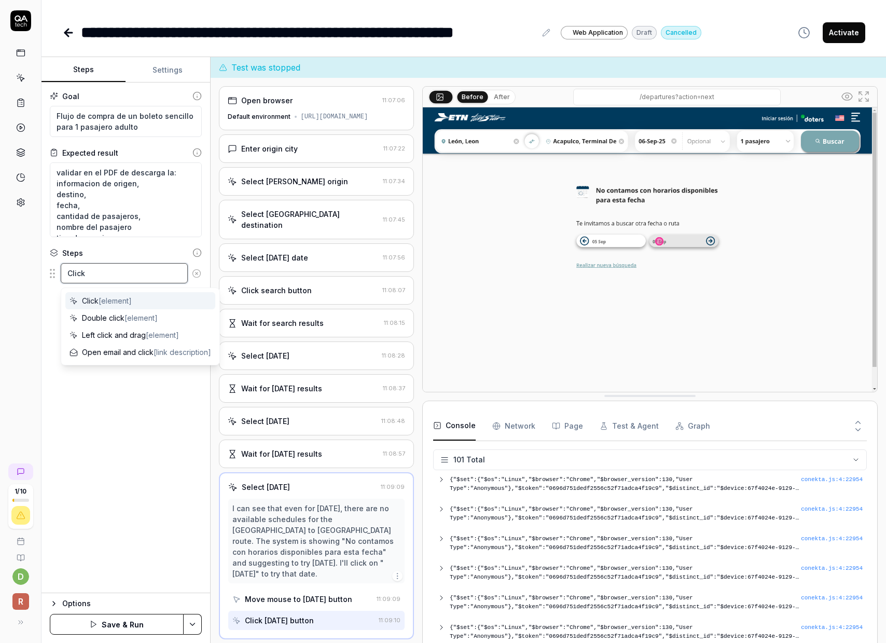
click at [130, 272] on textarea "Click" at bounding box center [124, 273] width 127 height 20
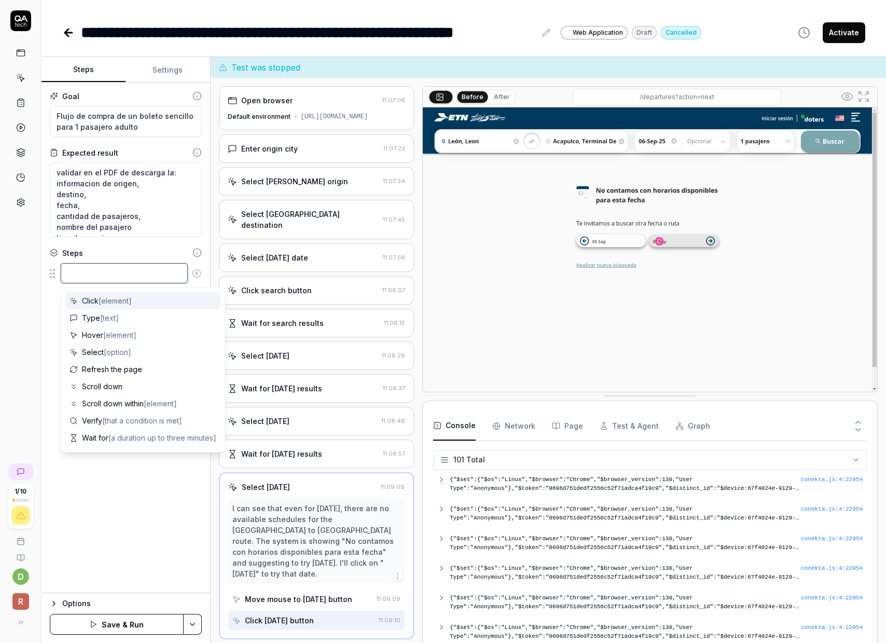
paste textarea "ingresa origen"
type textarea "*"
type textarea "ingresa origen"
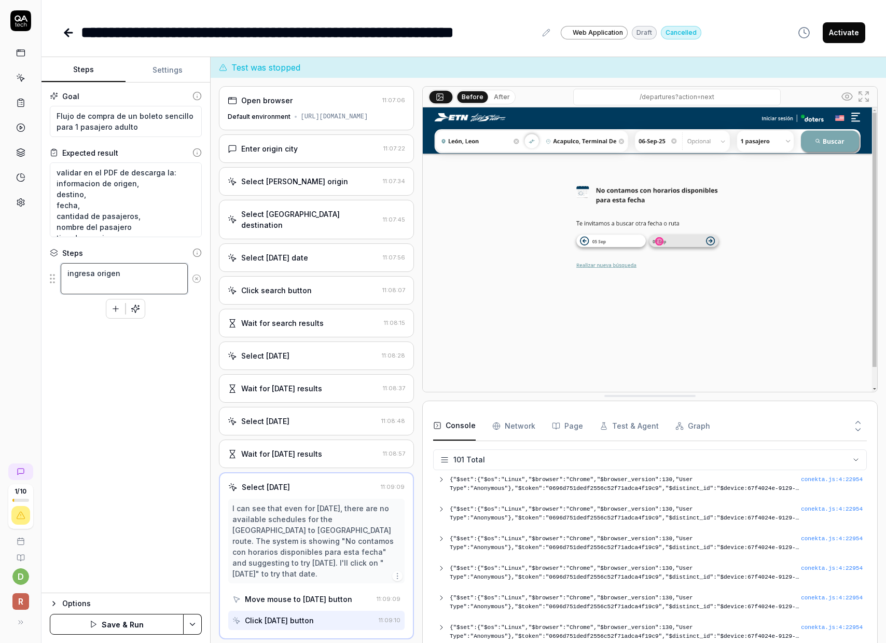
type textarea "*"
type textarea "ingresa origen"
click at [117, 299] on icon "button" at bounding box center [115, 298] width 9 height 9
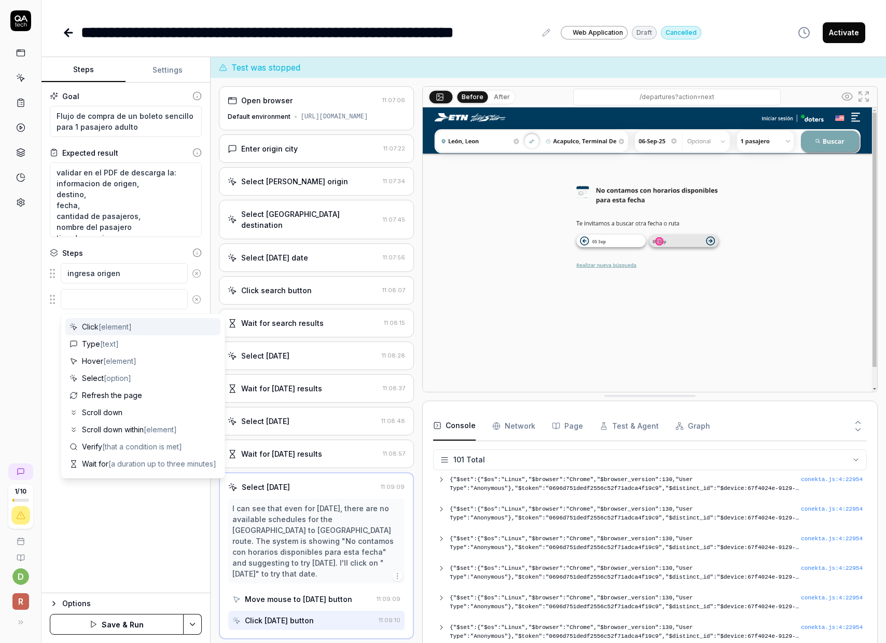
scroll to position [101, 0]
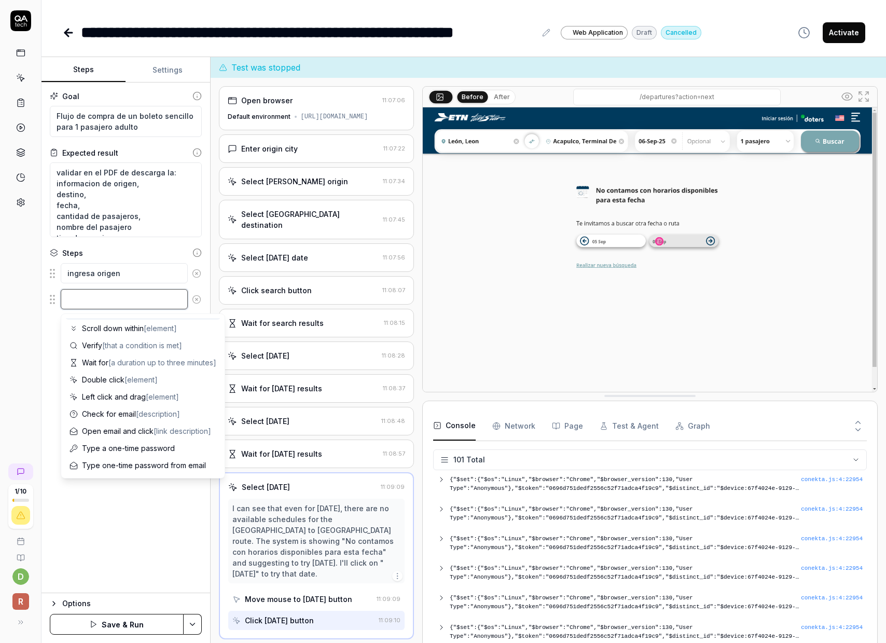
click at [79, 302] on textarea at bounding box center [124, 299] width 127 height 20
paste textarea "seleccionar el resultado de origen "Ciudad de México Norte""
type textarea "*"
type textarea "seleccionar el resultado de origen "Ciudad de México Norte""
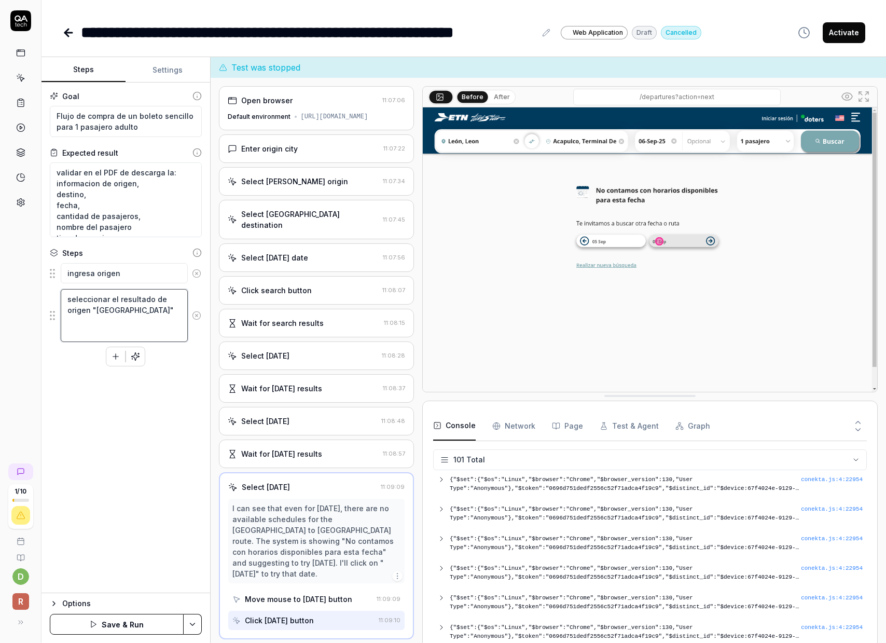
type textarea "*"
type textarea "seleccionar el resultado de origen "Ciudad de México Norte""
drag, startPoint x: 115, startPoint y: 355, endPoint x: 107, endPoint y: 368, distance: 15.1
click at [115, 355] on icon "button" at bounding box center [115, 356] width 9 height 9
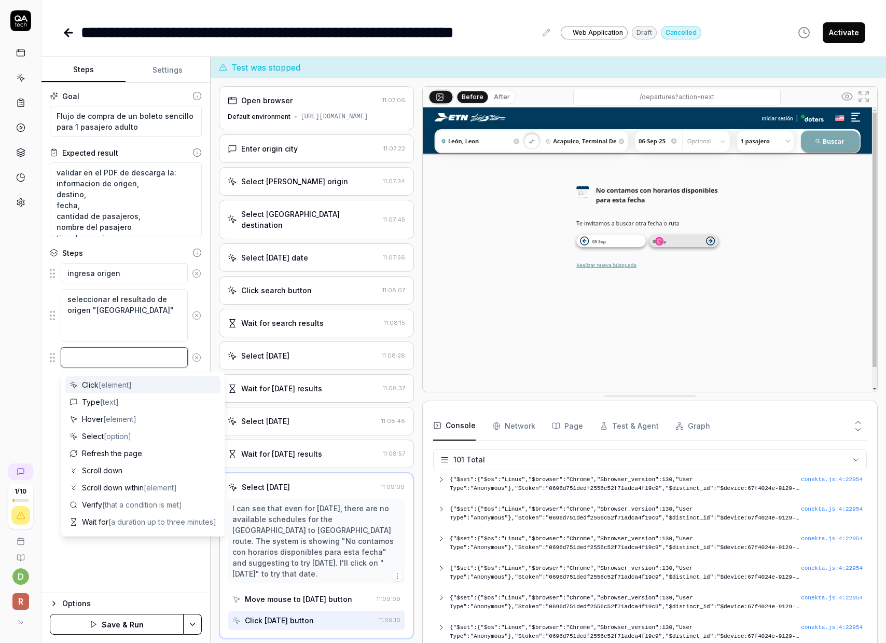
click at [118, 357] on textarea at bounding box center [124, 357] width 127 height 20
type textarea "*"
type textarea "v"
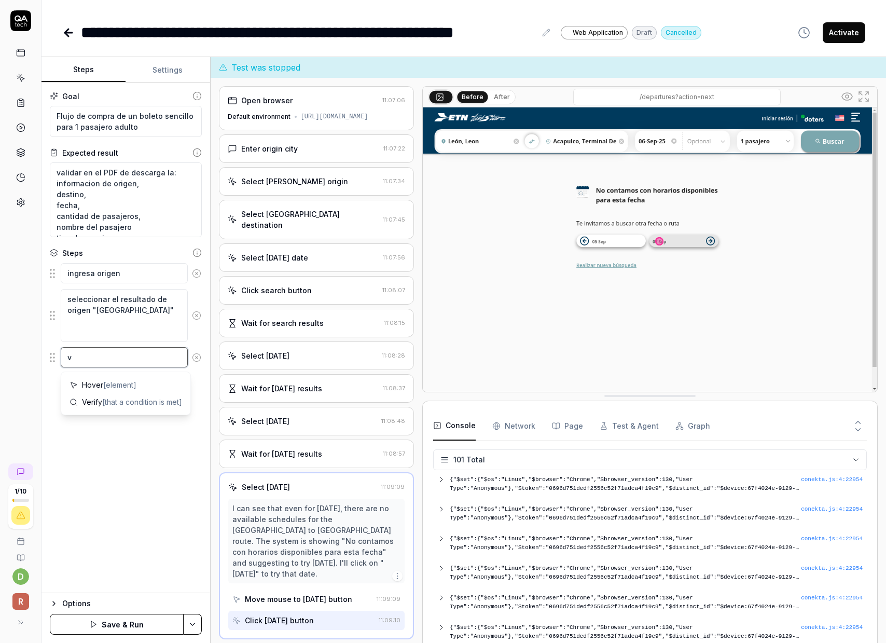
click at [118, 357] on textarea "v" at bounding box center [124, 357] width 127 height 20
click at [114, 357] on textarea "v" at bounding box center [124, 357] width 127 height 20
click at [114, 358] on textarea "v" at bounding box center [124, 357] width 127 height 20
drag, startPoint x: 114, startPoint y: 357, endPoint x: 38, endPoint y: 359, distance: 75.2
click at [38, 359] on div "**********" at bounding box center [443, 321] width 886 height 643
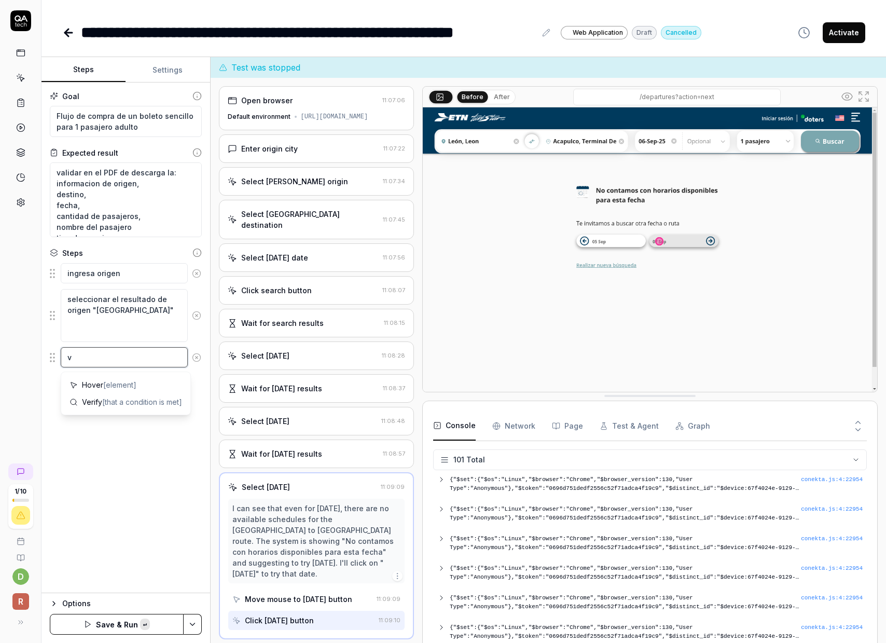
paste textarea "ingresar destino"
type textarea "*"
type textarea "ingresar destino"
type textarea "*"
type textarea "ingresar destino"
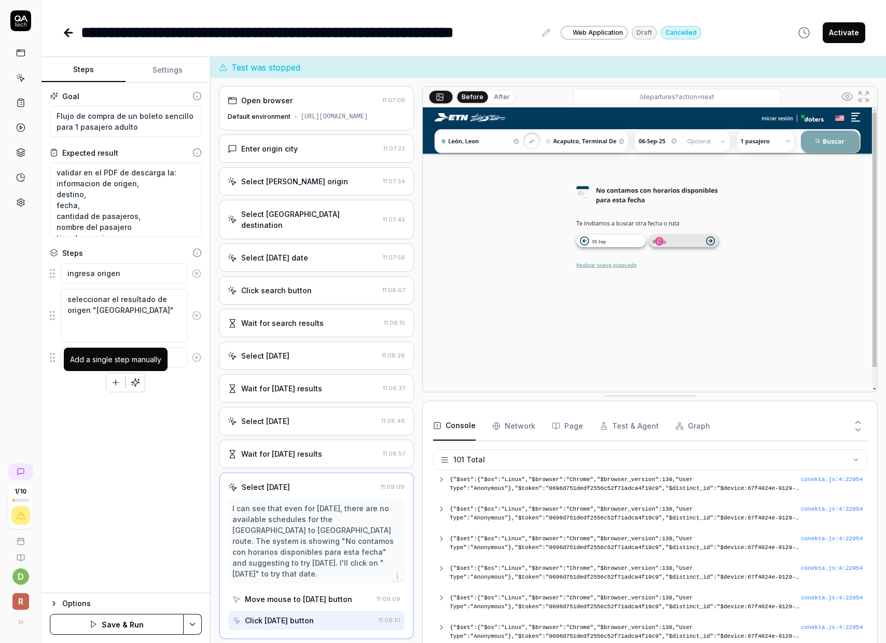
click at [111, 387] on button "button" at bounding box center [115, 382] width 19 height 19
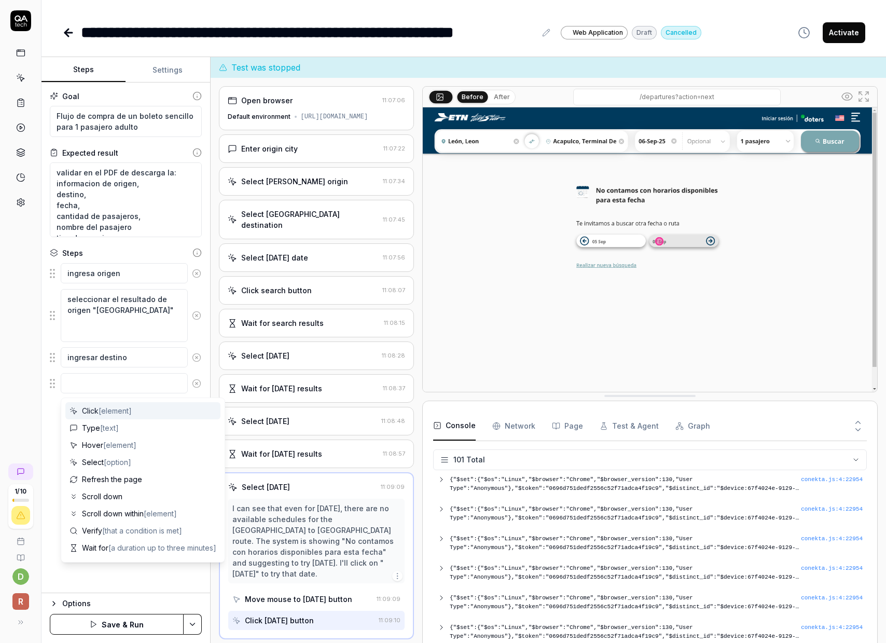
click at [104, 385] on textarea at bounding box center [124, 383] width 127 height 20
type textarea "*"
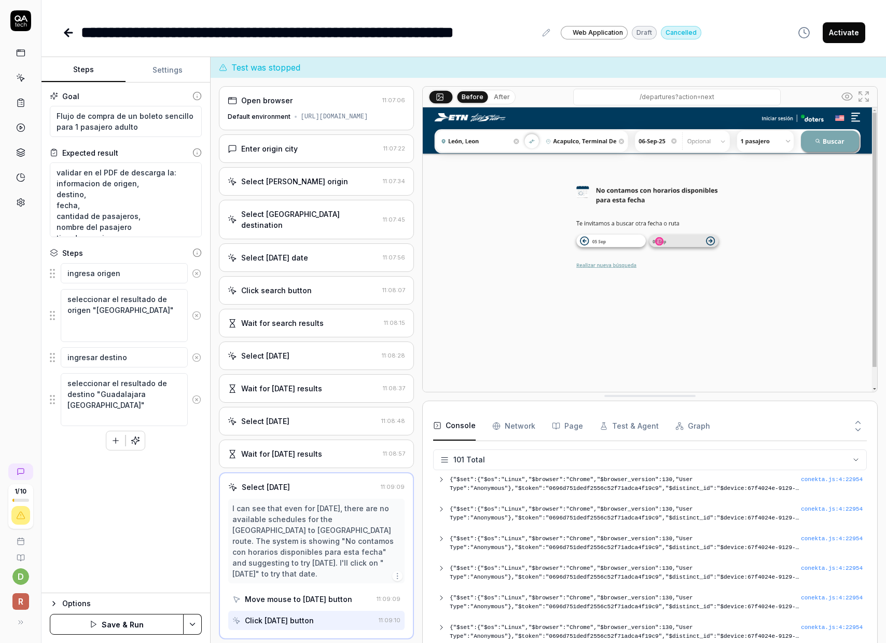
type textarea "seleccionar el resultado de destino "Guadalajara Central Nueva""
click at [88, 506] on div "Goal Flujo de compra de un boleto sencillo para 1 pasajero adulto Expected resu…" at bounding box center [126, 337] width 169 height 511
click at [122, 621] on button "Save & Run" at bounding box center [117, 624] width 134 height 21
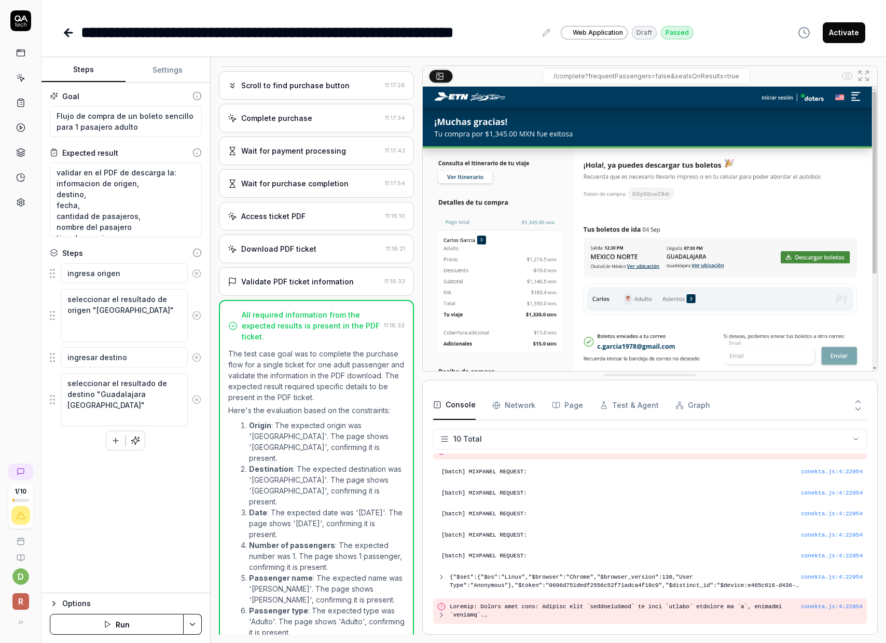
scroll to position [1236, 0]
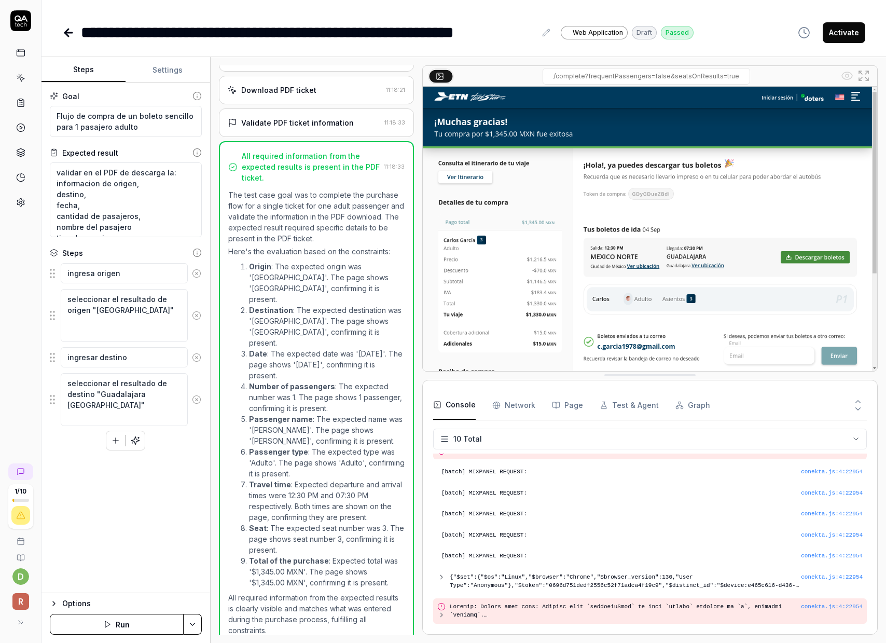
click at [846, 35] on button "Activate" at bounding box center [844, 32] width 43 height 21
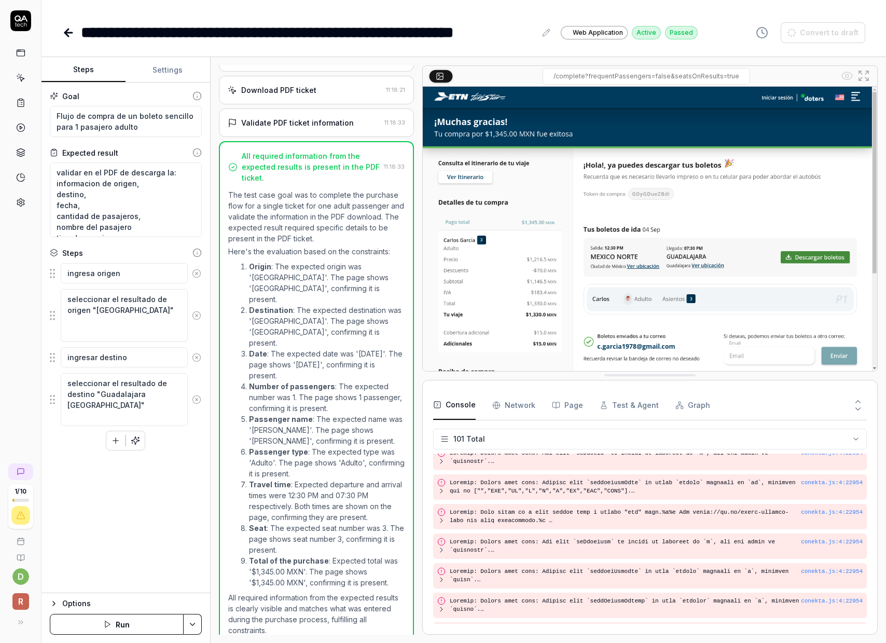
scroll to position [2427, 0]
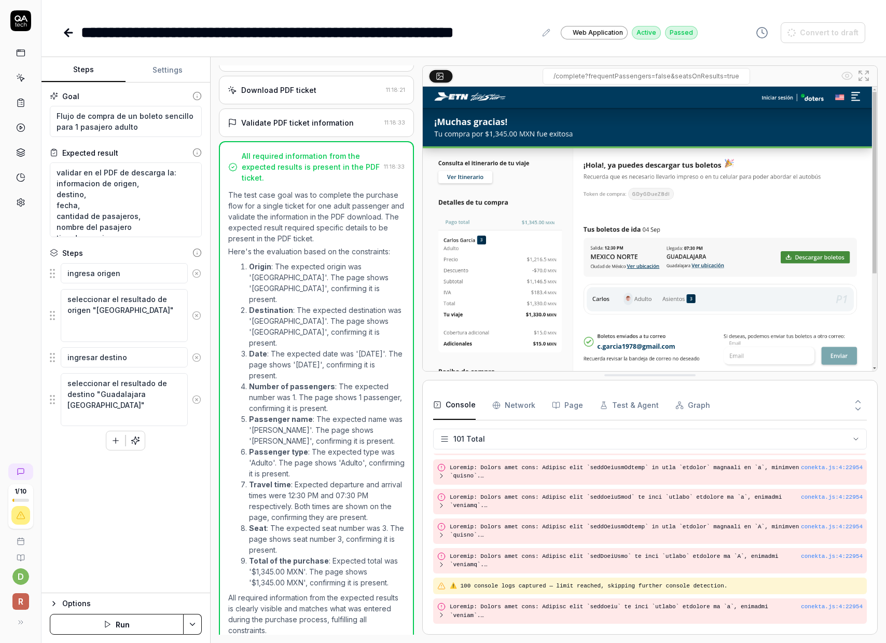
type textarea "*"
click at [97, 546] on div "Goal Flujo de compra de un boleto sencillo para 1 pasajero adulto Expected resu…" at bounding box center [126, 337] width 169 height 511
click at [23, 76] on icon at bounding box center [20, 77] width 9 height 9
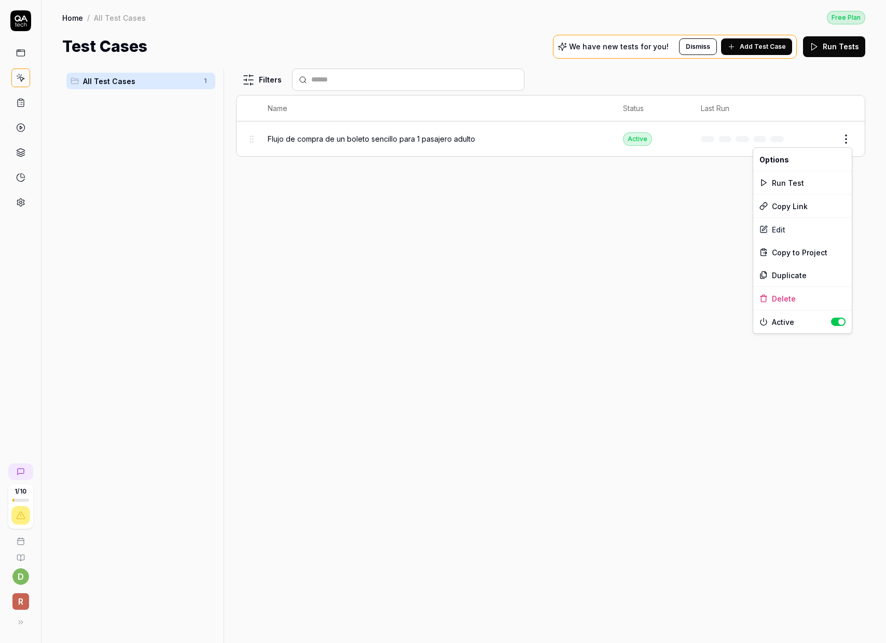
click at [849, 144] on html "1 / 10 d R Home / All Test Cases Free Plan Home / All Test Cases Free Plan Test…" at bounding box center [443, 321] width 886 height 643
click at [814, 179] on div "Run Test" at bounding box center [802, 182] width 99 height 23
click at [823, 615] on button "View run" at bounding box center [833, 615] width 45 height 21
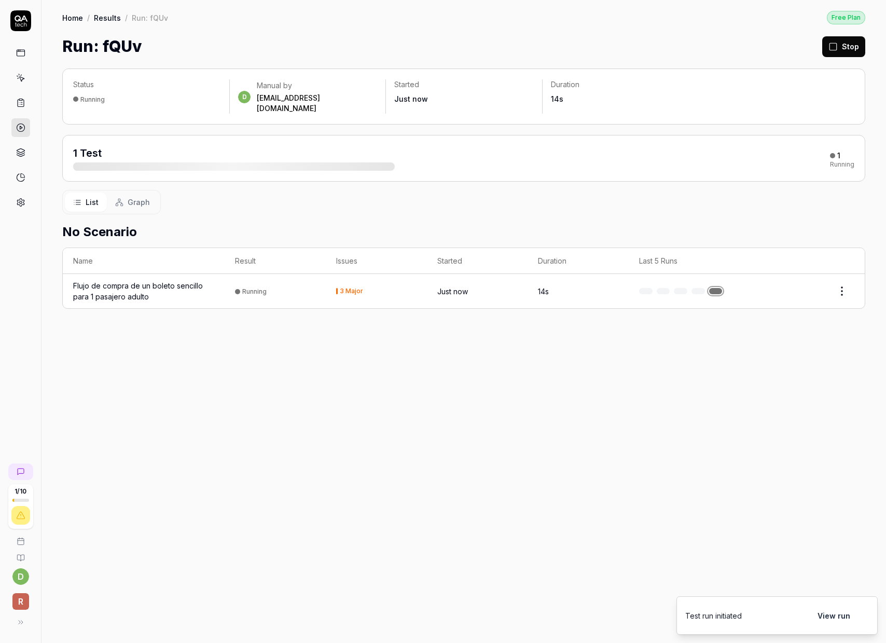
click at [848, 282] on html "1 / 10 d R Home / Results / Run: fQUv Free Plan Home / Results / Run: fQUv Free…" at bounding box center [443, 321] width 886 height 643
drag, startPoint x: 329, startPoint y: 383, endPoint x: 293, endPoint y: 349, distance: 50.3
click at [329, 383] on html "2 / 10 d R Home / Results / Run: fQUv Free Plan Home / Results / Run: fQUv Free…" at bounding box center [443, 321] width 886 height 643
click at [138, 283] on div "Flujo de compra de un boleto sencillo para 1 pasajero adulto" at bounding box center [143, 291] width 141 height 22
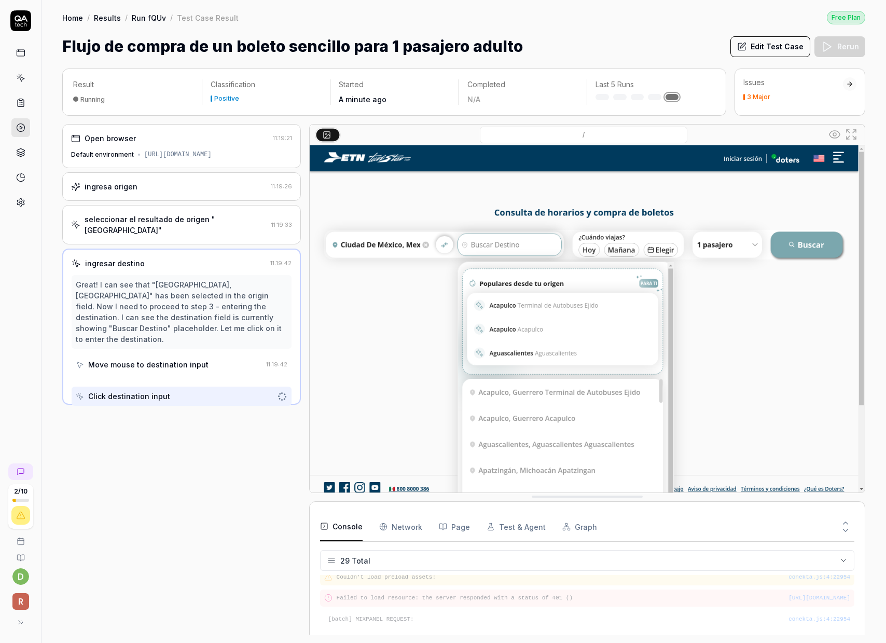
scroll to position [586, 0]
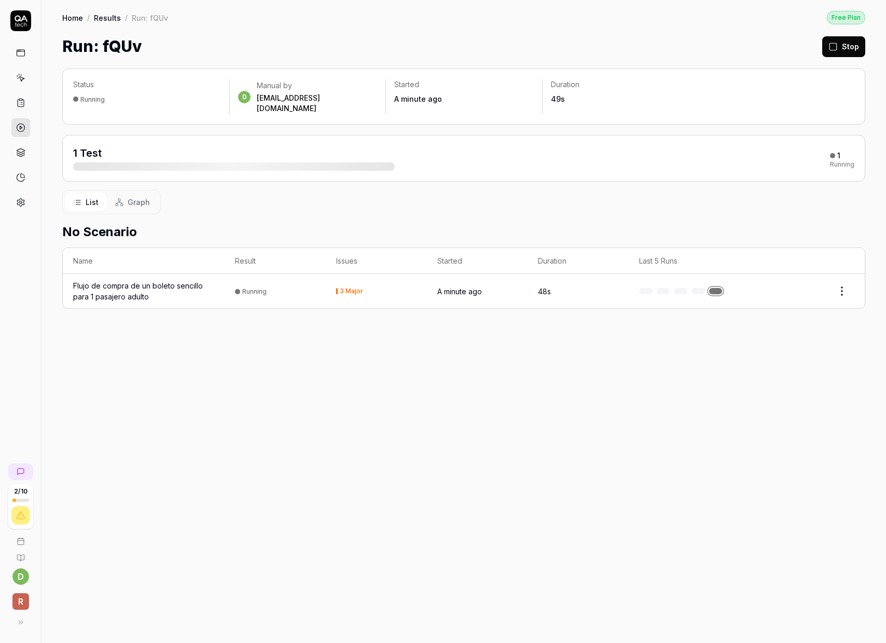
click at [18, 153] on icon at bounding box center [20, 152] width 9 height 9
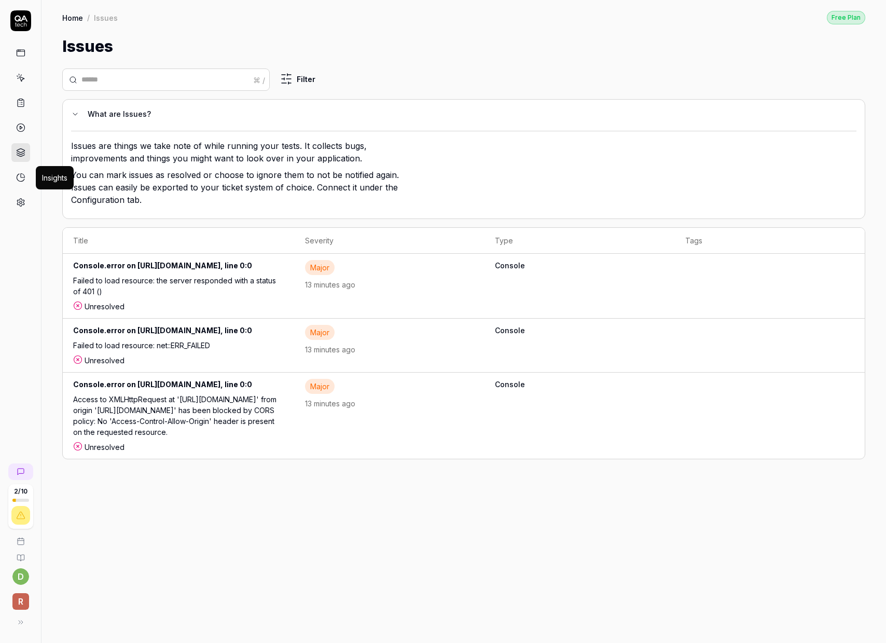
click at [20, 180] on icon at bounding box center [20, 177] width 9 height 9
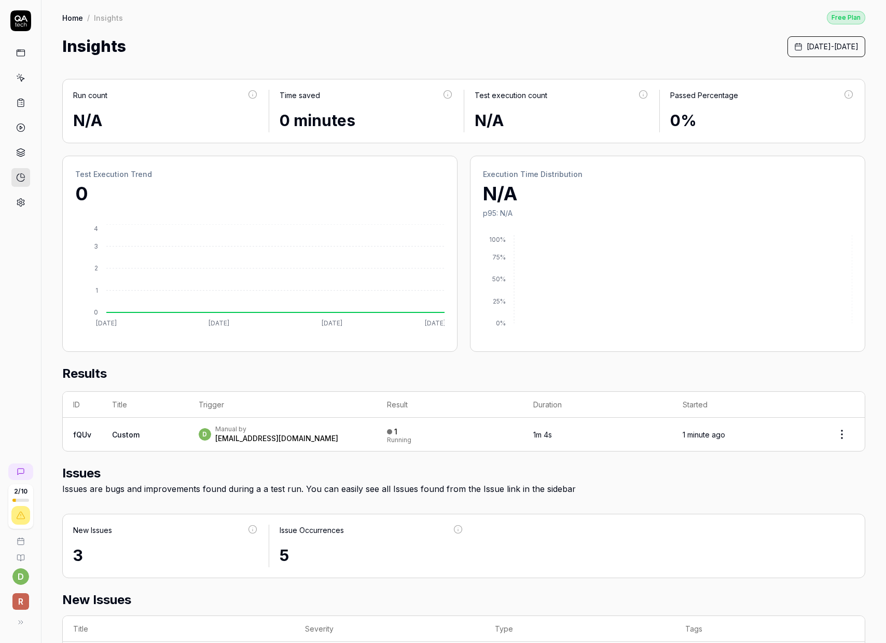
click at [24, 151] on icon at bounding box center [20, 152] width 9 height 9
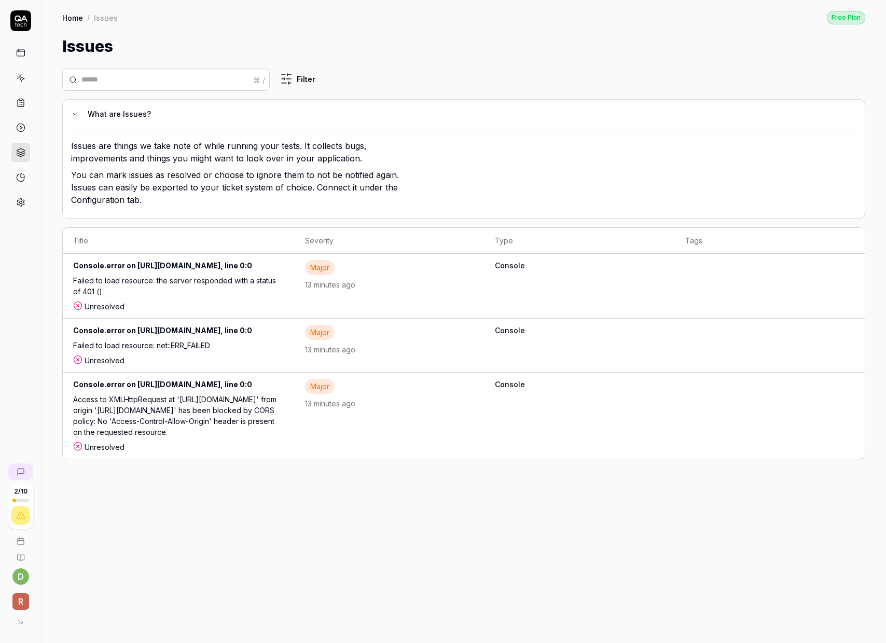
click at [289, 77] on html "2 / 10 d R Home / Issues Free Plan Home / Issues Free Plan Issues ⌘ / Filter Wh…" at bounding box center [443, 321] width 886 height 643
click at [396, 73] on html "2 / 10 d R Home / Issues Free Plan Home / Issues Free Plan Issues ⌘ / Filter Wh…" at bounding box center [443, 321] width 886 height 643
click at [108, 112] on div "What are Issues?" at bounding box center [468, 114] width 761 height 12
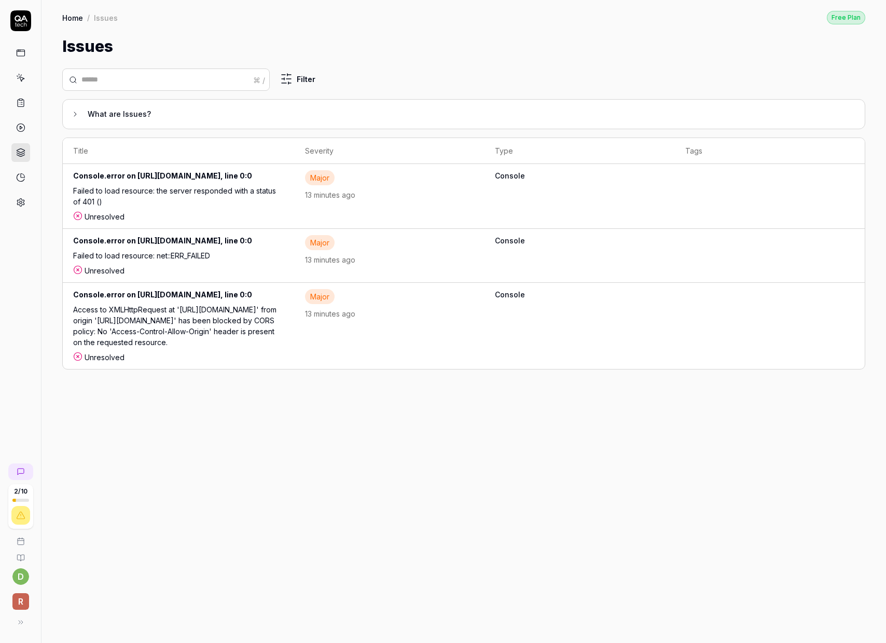
click at [80, 111] on button "What are Issues?" at bounding box center [459, 114] width 777 height 12
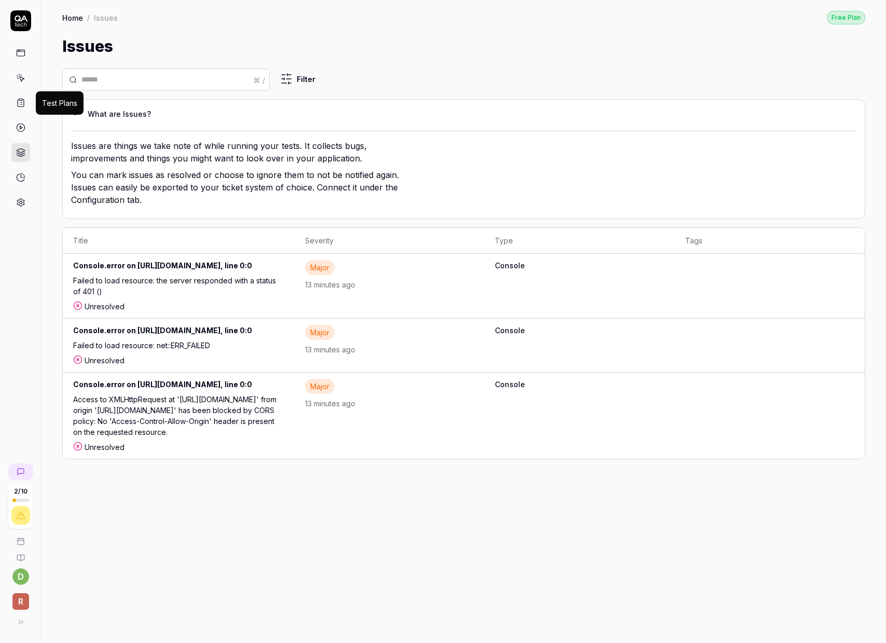
click at [21, 102] on icon at bounding box center [20, 102] width 9 height 9
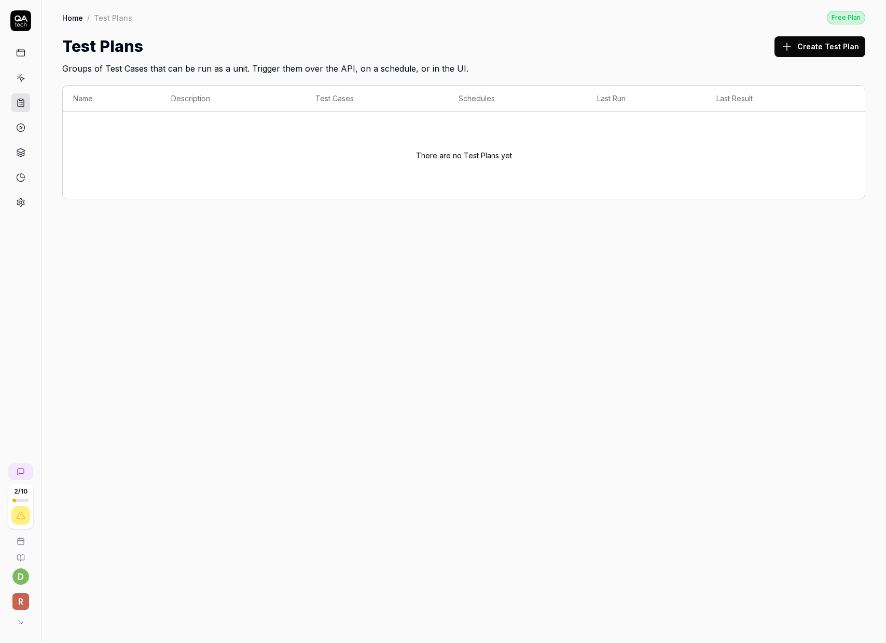
click at [817, 36] on button "Create Test Plan" at bounding box center [820, 46] width 91 height 21
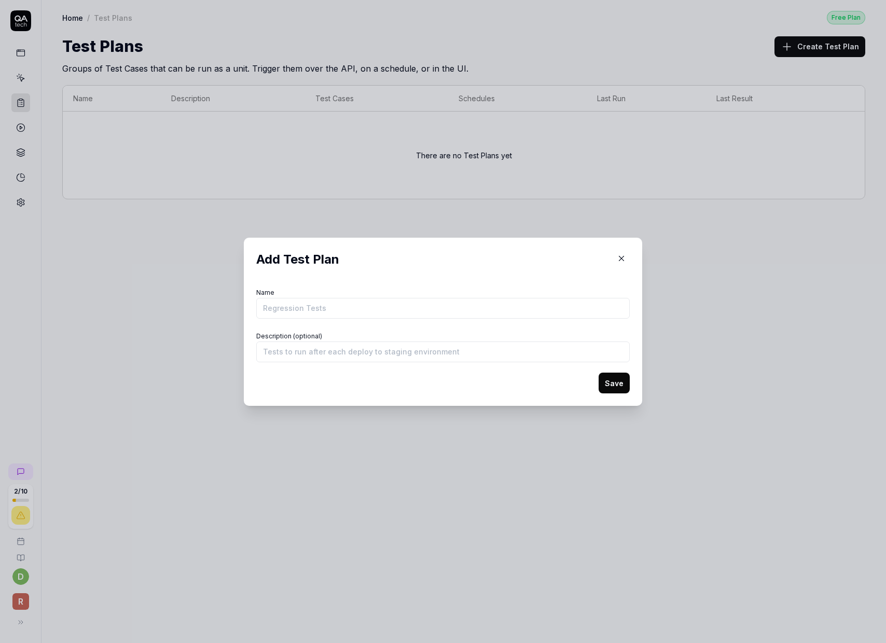
click at [621, 263] on button "button" at bounding box center [621, 258] width 17 height 17
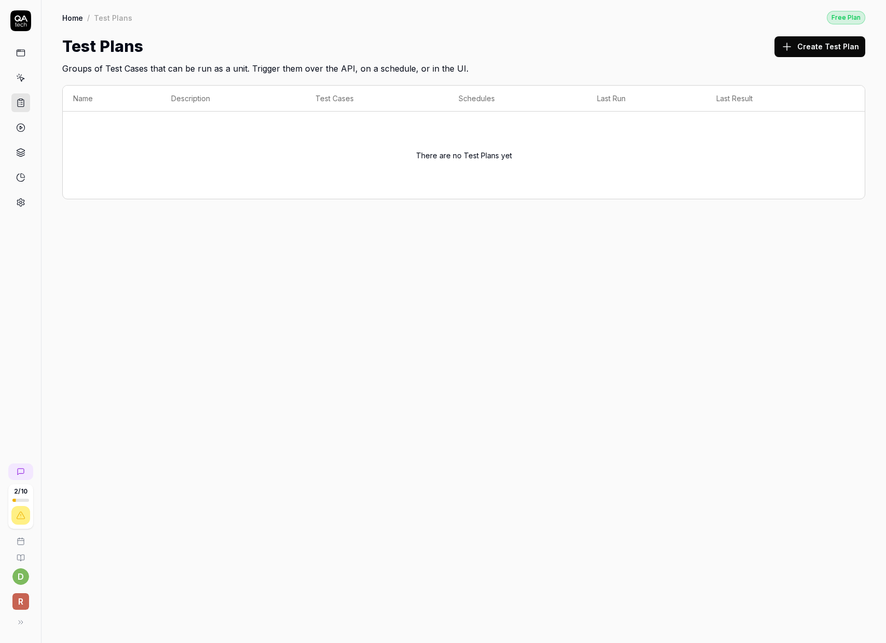
click at [436, 266] on div "Home / Test Plans Free Plan Home / Test Plans Free Plan Test Plans Create Test …" at bounding box center [464, 321] width 845 height 643
click at [22, 73] on icon at bounding box center [20, 77] width 9 height 9
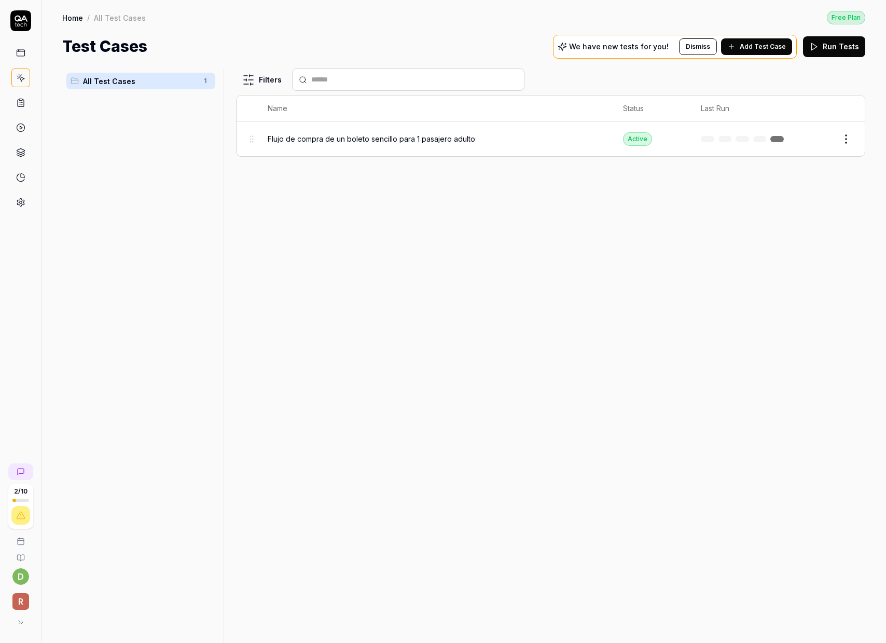
click at [851, 141] on html "2 / 10 d R Home / All Test Cases Free Plan Home / All Test Cases Free Plan Test…" at bounding box center [443, 321] width 886 height 643
click at [384, 273] on html "2 / 10 d R Home / All Test Cases Free Plan Home / All Test Cases Free Plan Test…" at bounding box center [443, 321] width 886 height 643
click at [391, 253] on div "Filters Name Status Last Run Flujo de compra de un boleto sencillo para 1 pasaj…" at bounding box center [550, 355] width 629 height 574
click at [628, 47] on p "We have new tests for you!" at bounding box center [619, 46] width 100 height 7
click at [489, 299] on div "Filters Name Status Last Run Flujo de compra de un boleto sencillo para 1 pasaj…" at bounding box center [550, 355] width 629 height 574
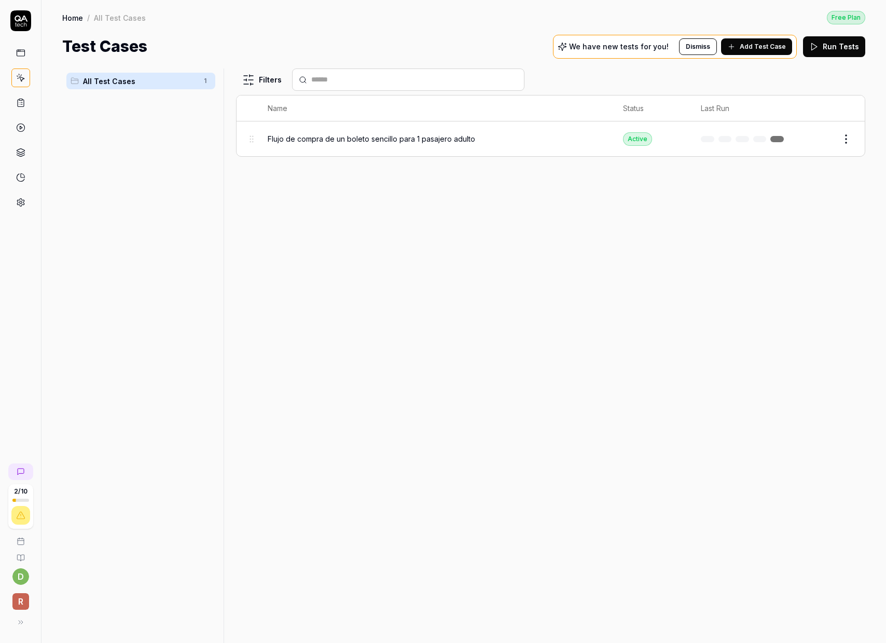
click at [23, 623] on button at bounding box center [20, 622] width 21 height 21
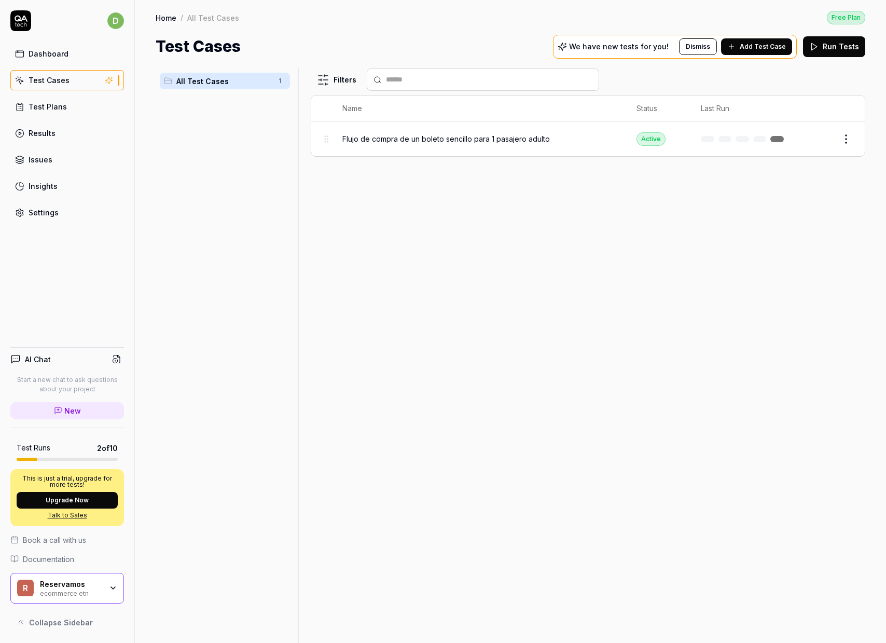
click at [100, 591] on div "ecommerce etn" at bounding box center [71, 592] width 62 height 8
click at [84, 316] on div "d Dashboard Test Cases Test Plans Results Issues Insights Settings AI Chat Star…" at bounding box center [67, 321] width 135 height 643
click at [465, 139] on span "Flujo de compra de un boleto sencillo para 1 pasajero adulto" at bounding box center [446, 138] width 208 height 11
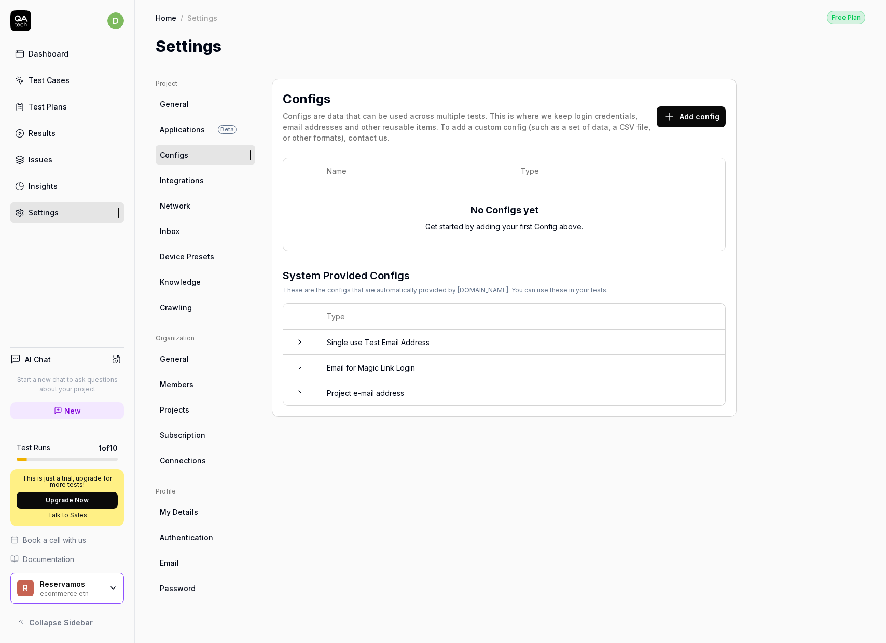
click at [366, 437] on div "Configs Configs are data that can be used across multiple tests. This is where …" at bounding box center [504, 350] width 465 height 543
click at [682, 125] on button "Add config" at bounding box center [691, 116] width 69 height 21
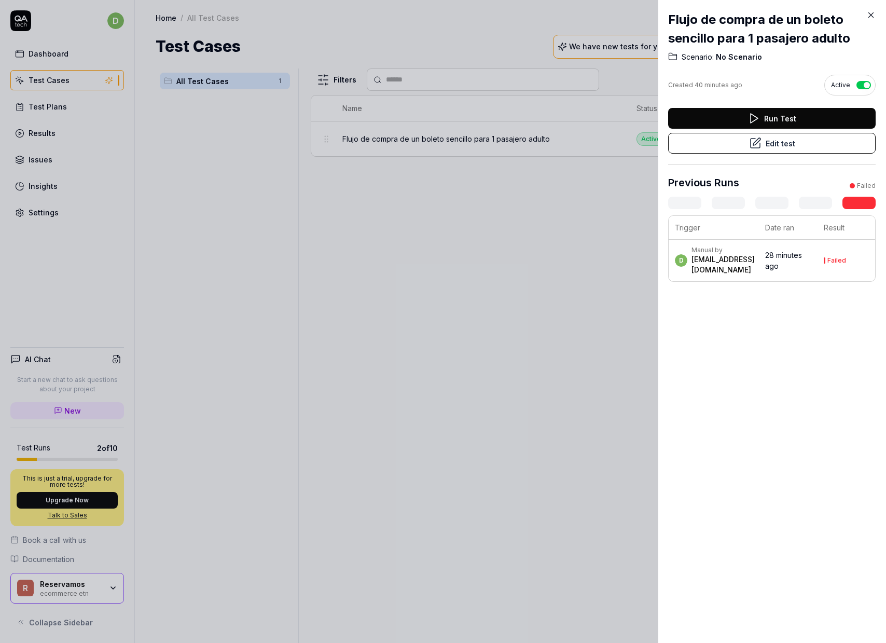
click at [727, 254] on div "Manual by" at bounding box center [723, 250] width 63 height 8
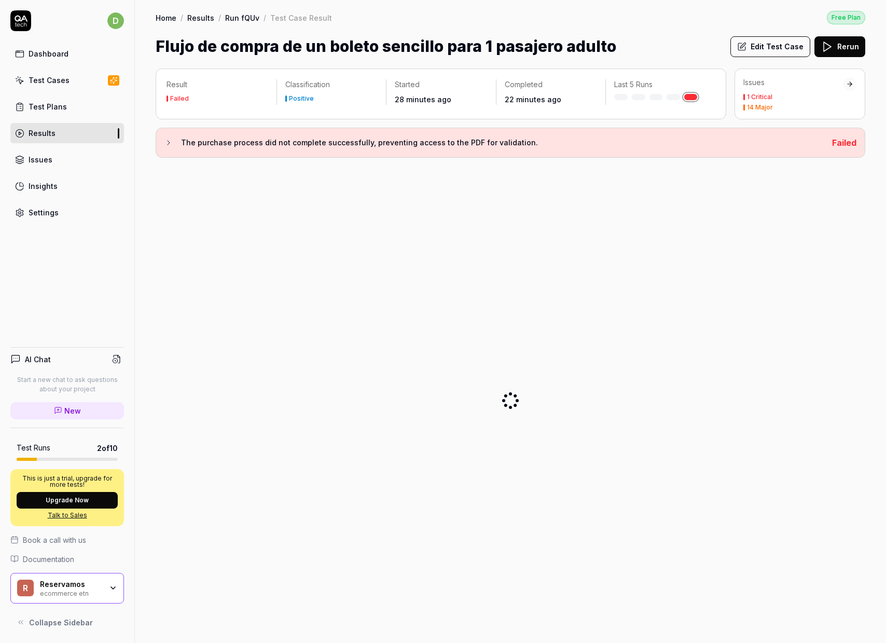
drag, startPoint x: 427, startPoint y: 143, endPoint x: 464, endPoint y: 145, distance: 36.9
click at [463, 145] on h3 "The purchase process did not complete successfully, preventing access to the PD…" at bounding box center [502, 142] width 643 height 12
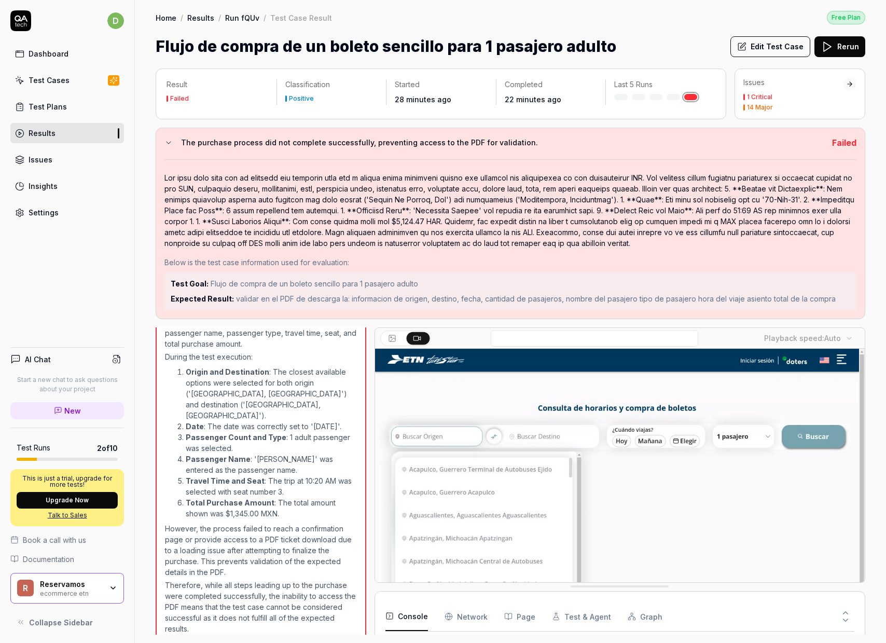
scroll to position [73, 0]
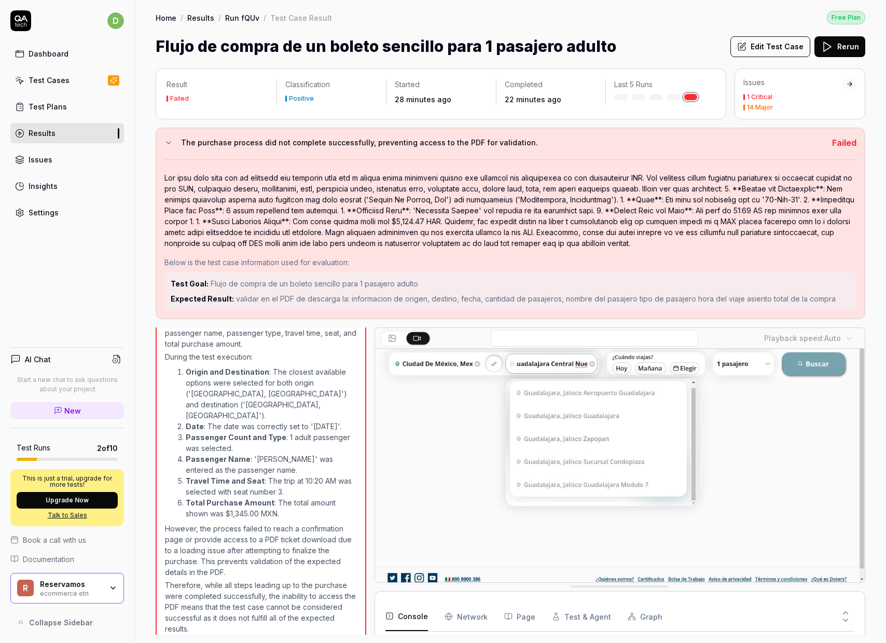
click at [652, 56] on div "Flujo de compra de un boleto sencillo para 1 pasajero adulto Edit Test Case Rer…" at bounding box center [511, 46] width 710 height 23
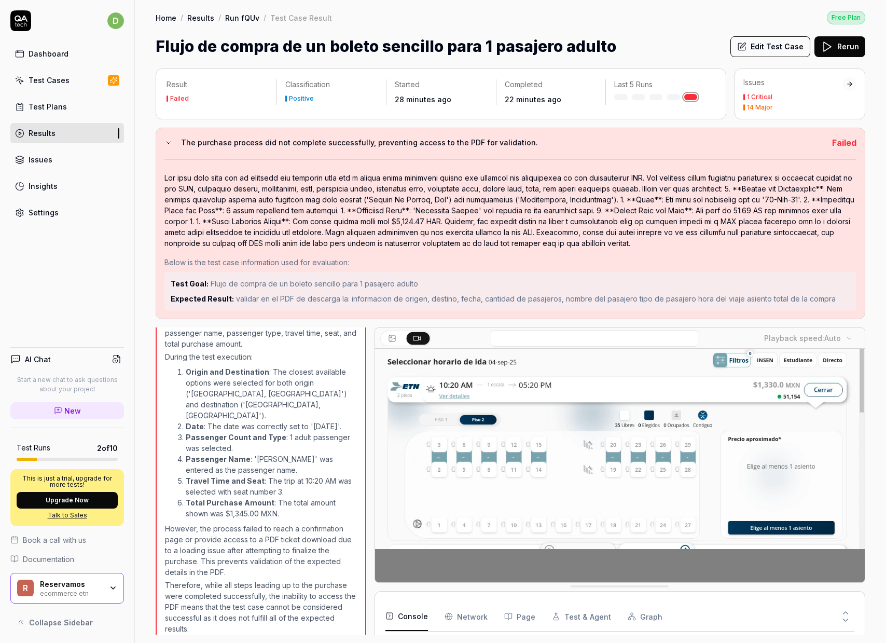
click at [58, 53] on div "Dashboard" at bounding box center [49, 53] width 40 height 11
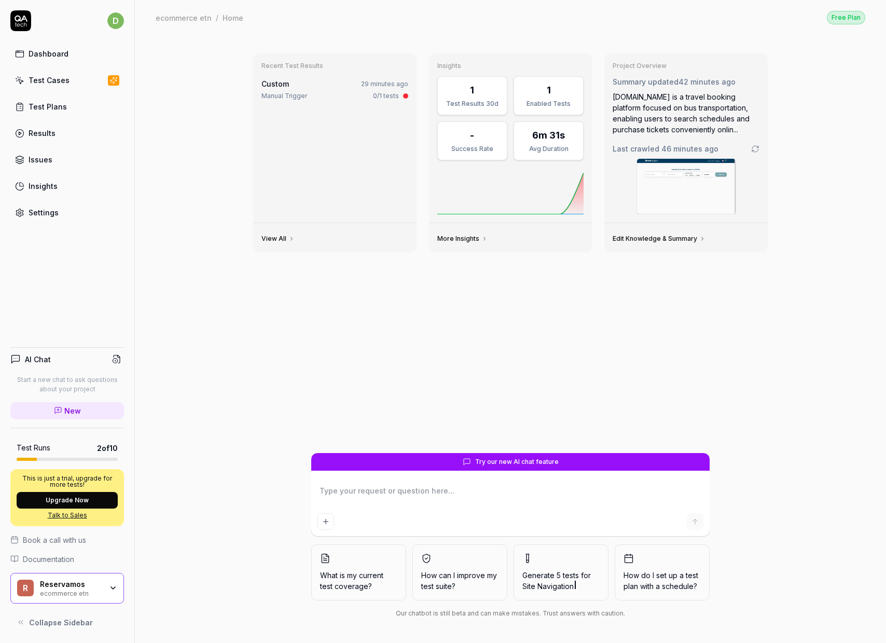
click at [107, 592] on div "Reservamos ecommerce etn" at bounding box center [74, 589] width 69 height 18
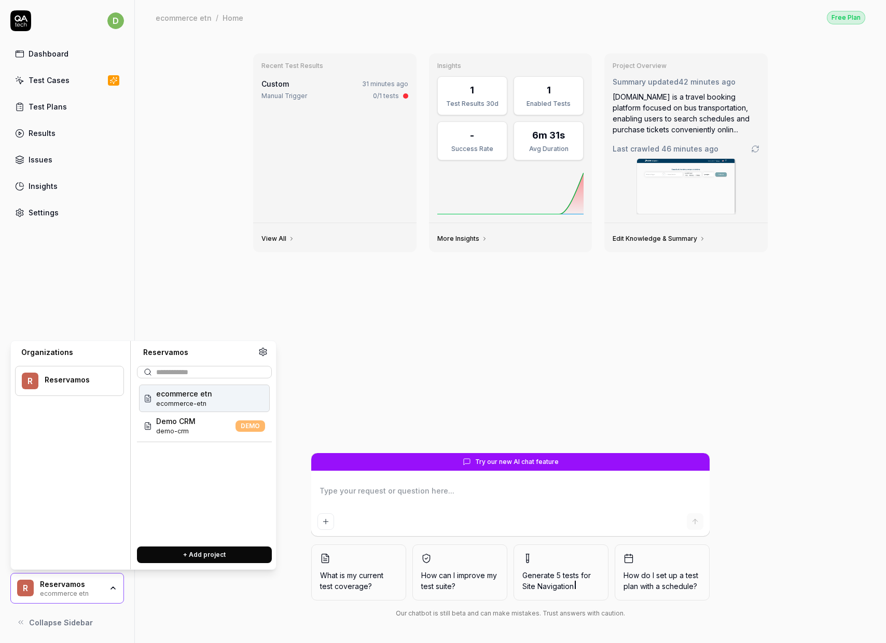
click at [184, 399] on span "ecommerce-etn" at bounding box center [184, 403] width 56 height 9
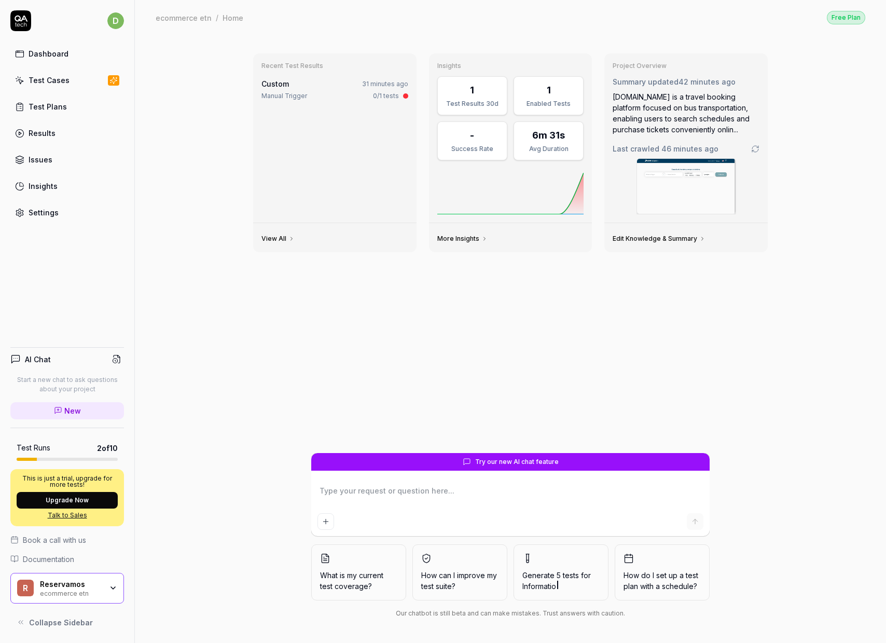
click at [89, 582] on div "Reservamos" at bounding box center [71, 584] width 62 height 9
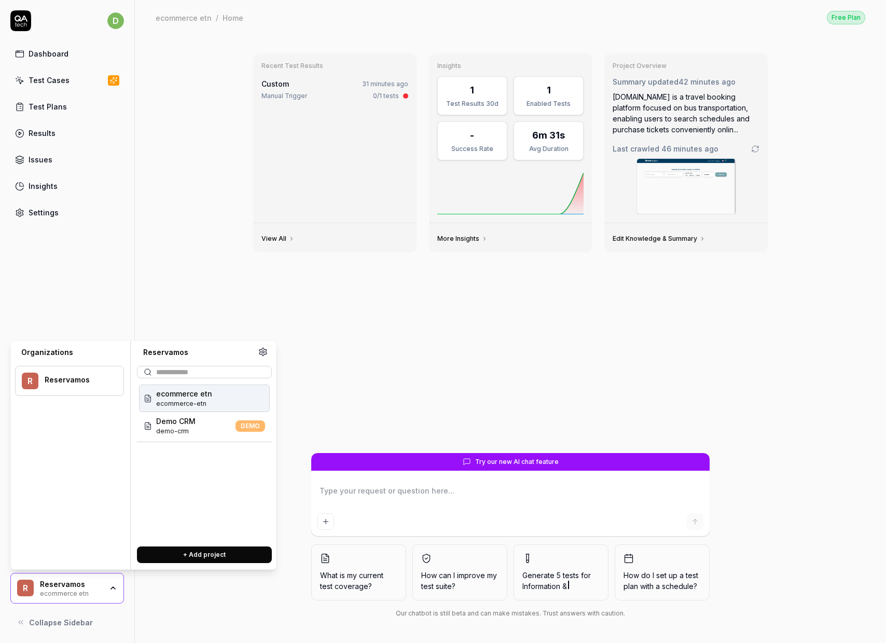
type textarea "*"
click at [188, 557] on button "+ Add project" at bounding box center [204, 554] width 135 height 17
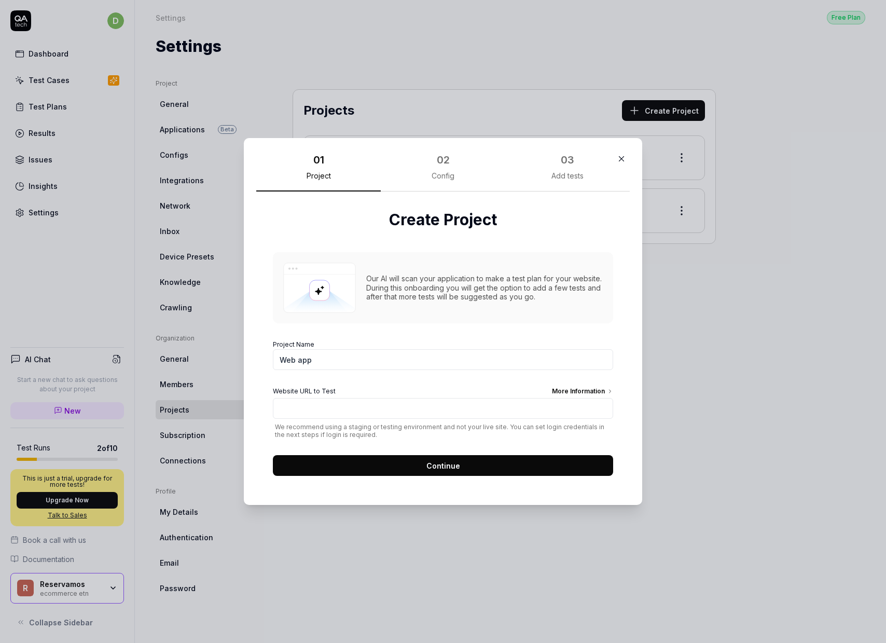
click at [448, 167] on div "02" at bounding box center [443, 160] width 13 height 16
drag, startPoint x: 446, startPoint y: 187, endPoint x: 546, endPoint y: 185, distance: 100.7
click at [521, 186] on div "01 Project 02 Config 03 Add tests" at bounding box center [443, 171] width 374 height 42
drag, startPoint x: 472, startPoint y: 180, endPoint x: 459, endPoint y: 178, distance: 13.1
click at [471, 180] on div "02 Config" at bounding box center [443, 170] width 125 height 41
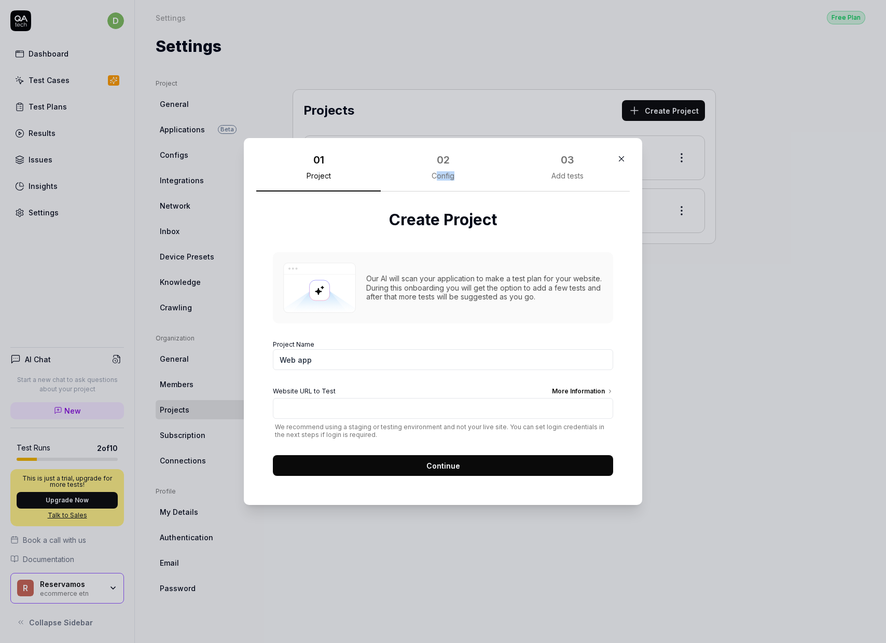
drag, startPoint x: 449, startPoint y: 177, endPoint x: 435, endPoint y: 176, distance: 14.0
click at [435, 176] on div "02 Config" at bounding box center [443, 170] width 125 height 41
drag, startPoint x: 438, startPoint y: 164, endPoint x: 449, endPoint y: 183, distance: 21.8
click at [449, 183] on div "02 Config" at bounding box center [443, 170] width 125 height 41
click at [330, 369] on input "Web app" at bounding box center [443, 359] width 340 height 21
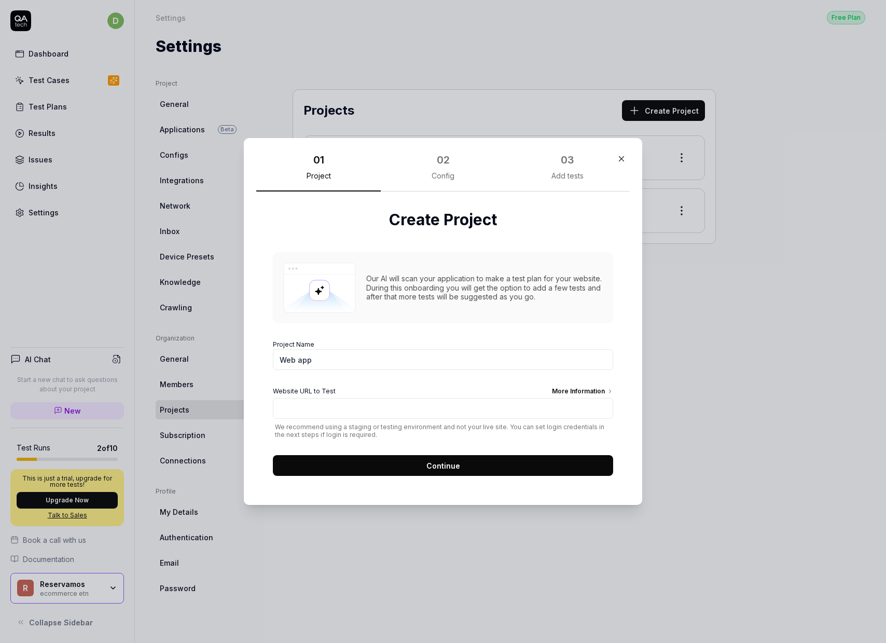
drag, startPoint x: 513, startPoint y: 396, endPoint x: 523, endPoint y: 397, distance: 10.9
click at [513, 396] on div "Website URL to Test More Information" at bounding box center [443, 392] width 340 height 11
click at [513, 398] on input "Website URL to Test More Information" at bounding box center [443, 408] width 340 height 21
click at [471, 462] on button "Continue" at bounding box center [443, 465] width 340 height 21
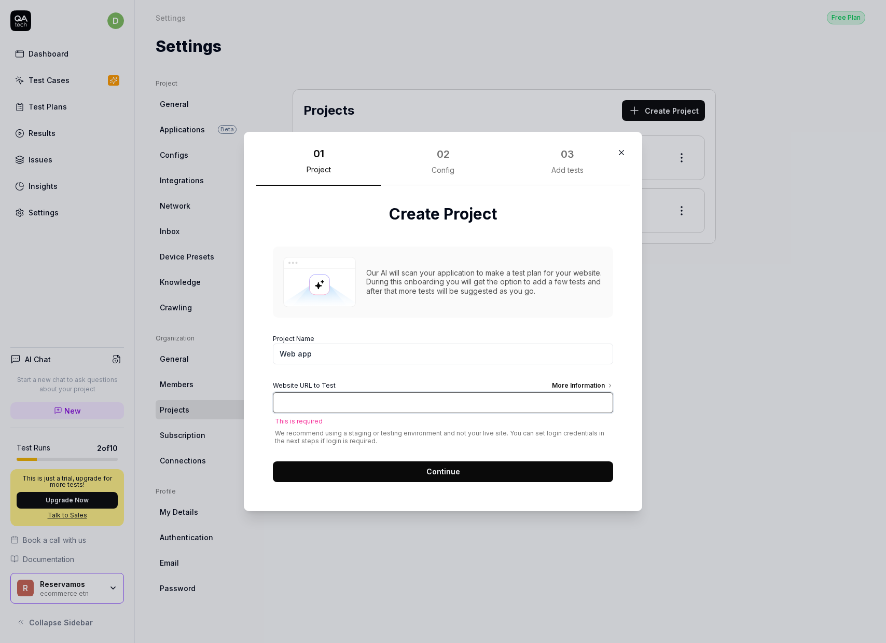
click at [397, 404] on input "Website URL to Test More Information" at bounding box center [443, 402] width 340 height 21
type input "https://roll-bits.com/"
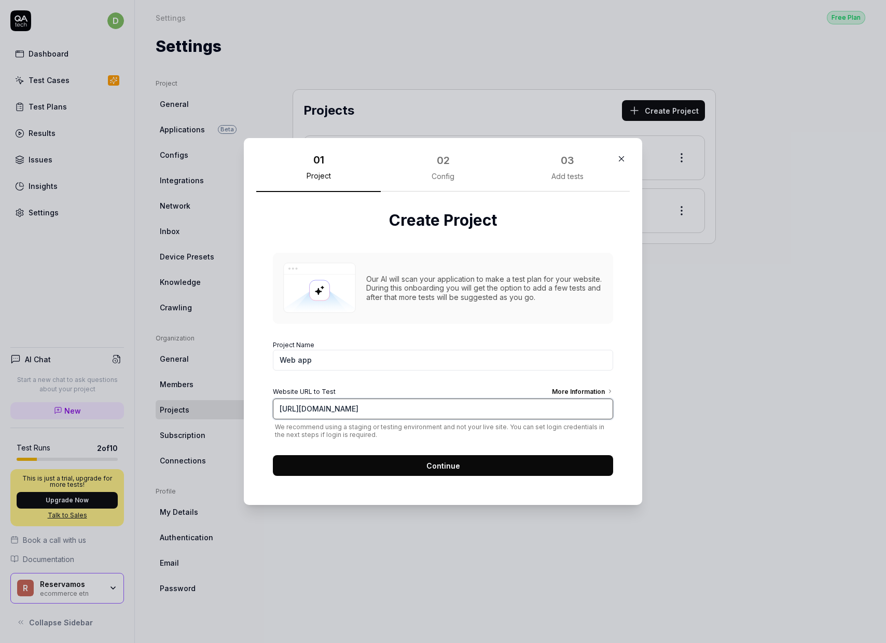
click at [376, 411] on input "https://roll-bits.com/" at bounding box center [443, 408] width 340 height 21
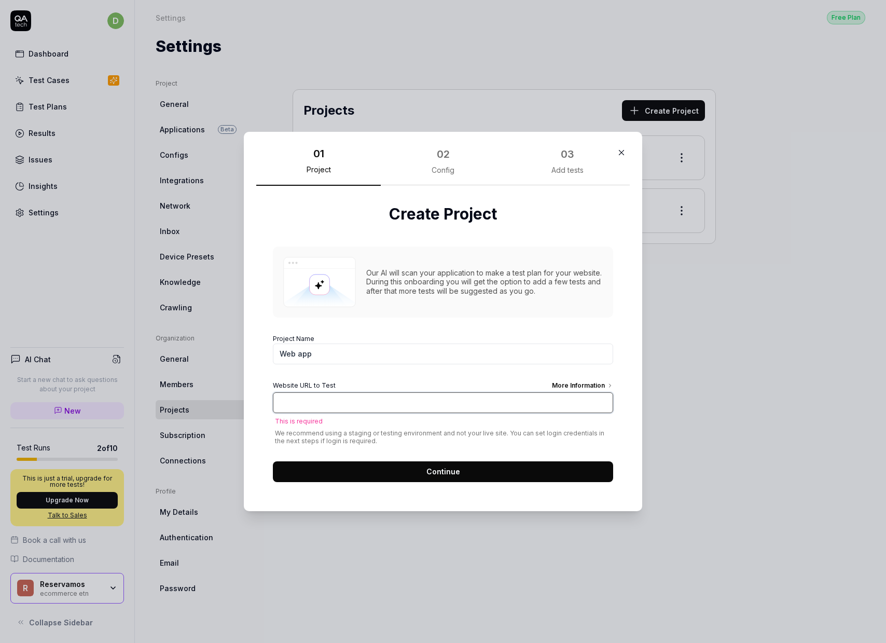
click at [376, 411] on input "Website URL to Test More Information" at bounding box center [443, 402] width 340 height 21
type input "https://roll-bits-sbx.resertravel.com/"
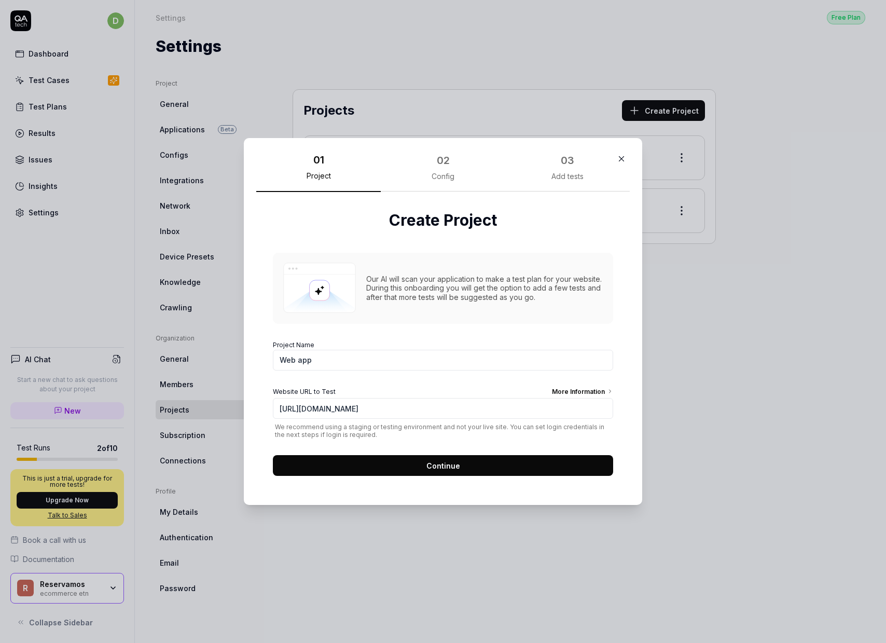
click at [379, 471] on button "Continue" at bounding box center [443, 465] width 340 height 21
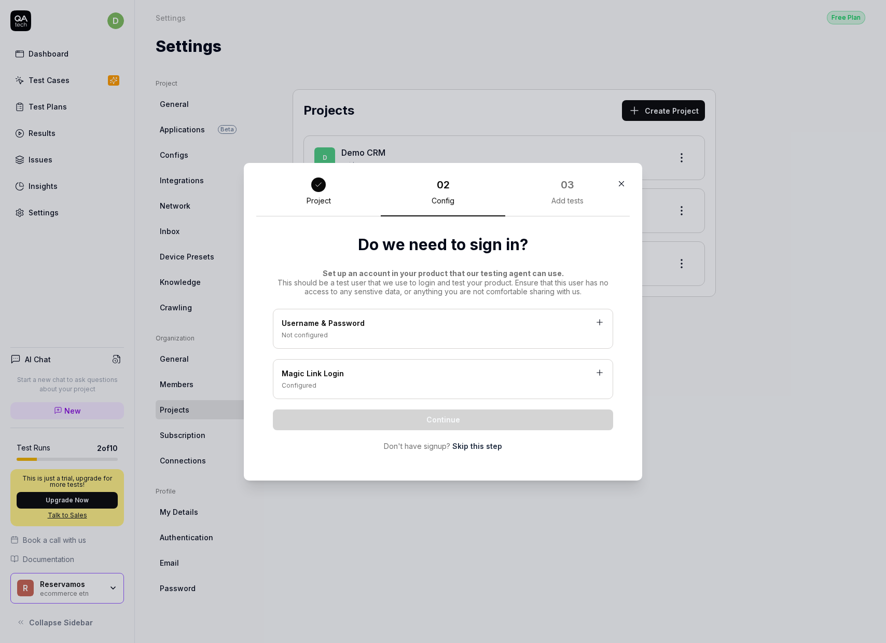
click at [473, 446] on link "Skip this step" at bounding box center [477, 445] width 50 height 11
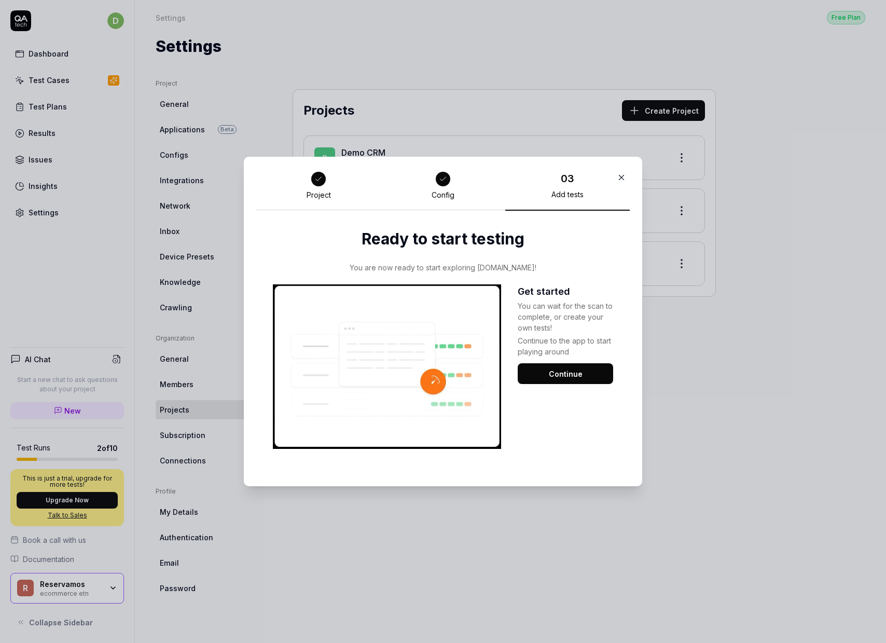
drag, startPoint x: 622, startPoint y: 176, endPoint x: 618, endPoint y: 186, distance: 10.3
click at [622, 176] on icon "button" at bounding box center [621, 177] width 9 height 9
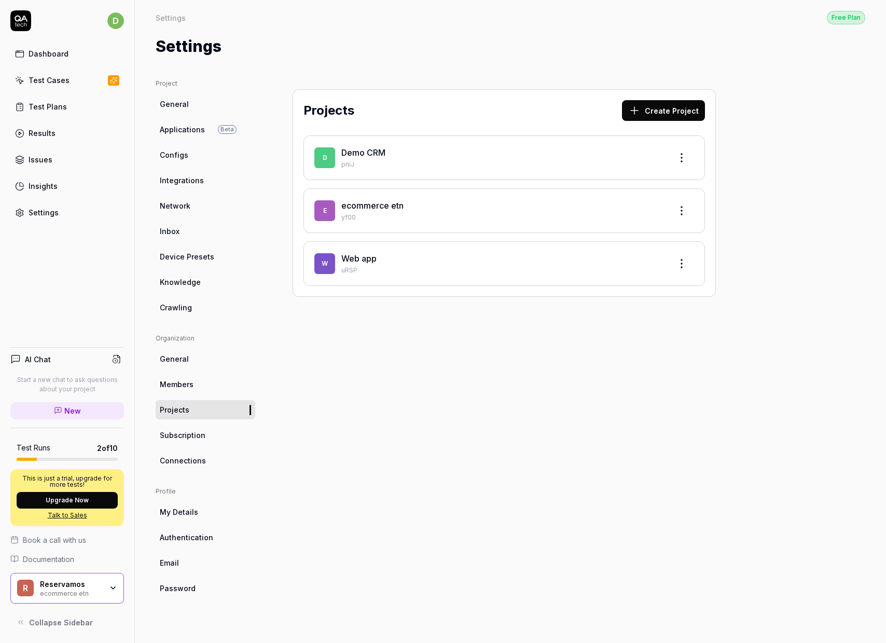
click at [103, 595] on div "Reservamos ecommerce etn" at bounding box center [74, 589] width 69 height 18
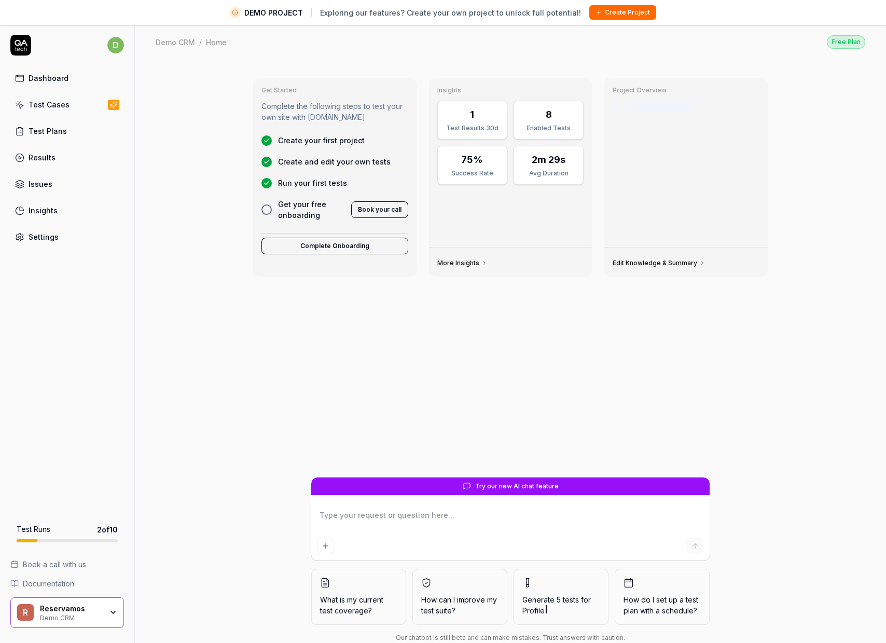
type textarea "*"
